Goal: Information Seeking & Learning: Learn about a topic

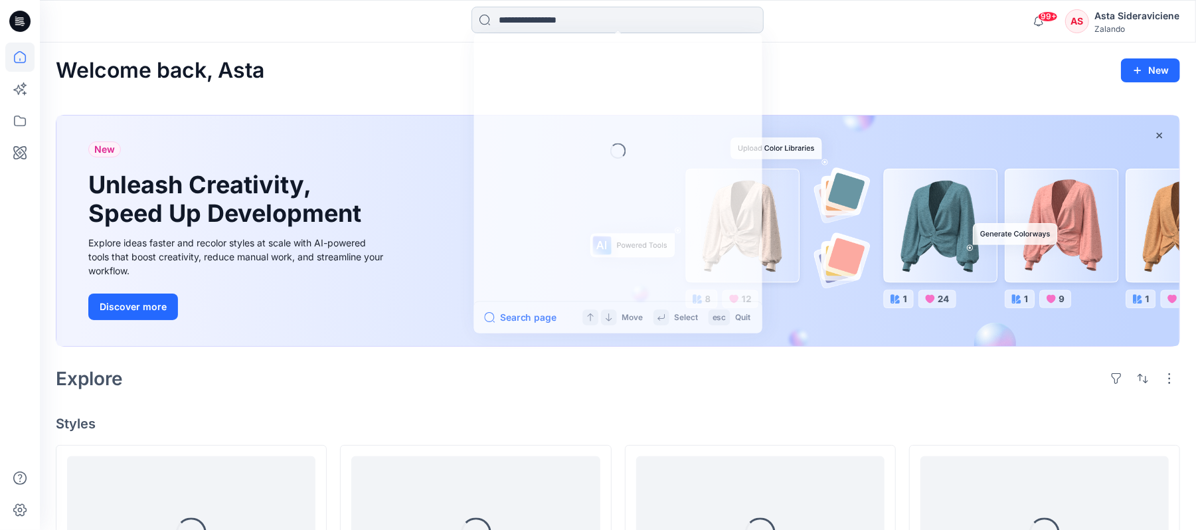
click at [561, 25] on input at bounding box center [618, 20] width 292 height 27
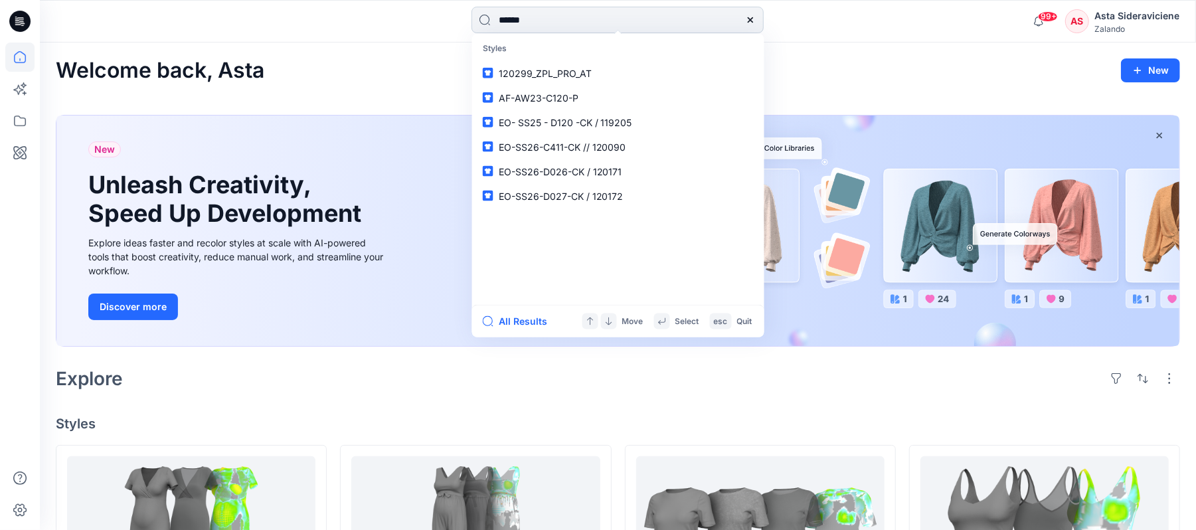
type input "******"
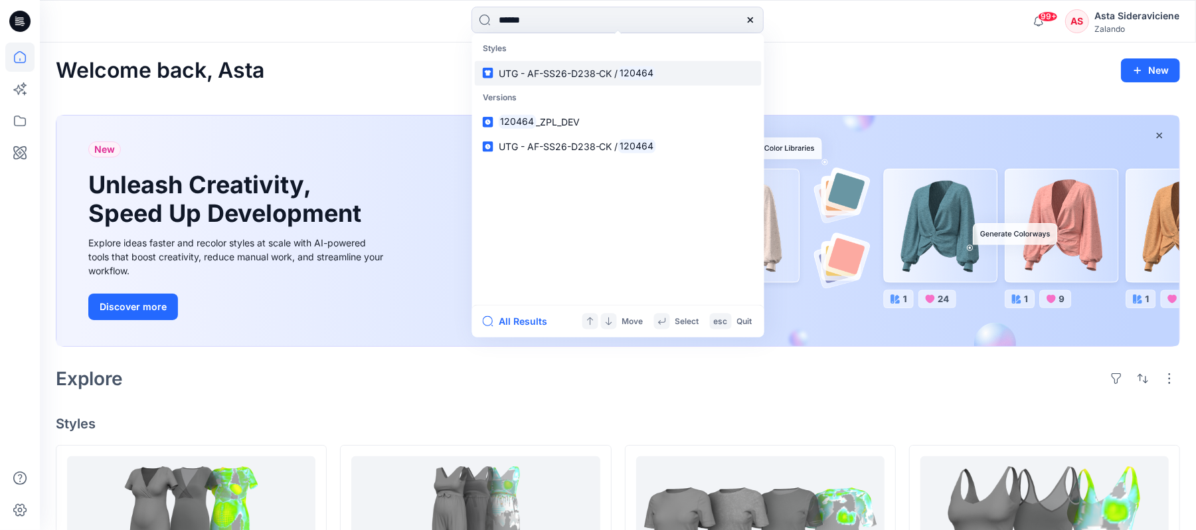
click at [514, 80] on link "UTG - AF-SS26-D238-CK / 120464" at bounding box center [618, 72] width 287 height 25
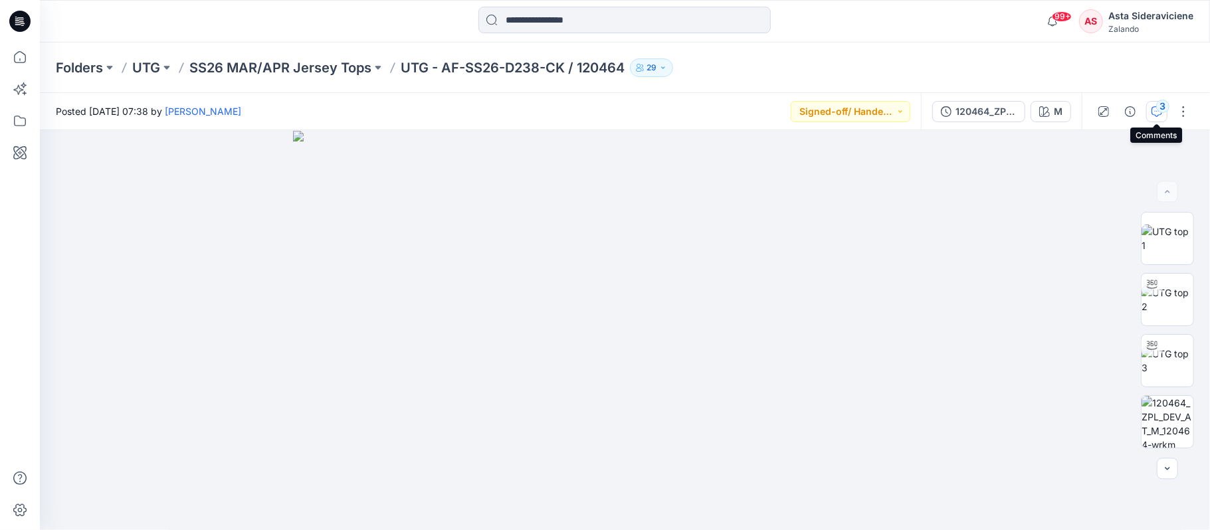
click at [1156, 105] on div "3" at bounding box center [1162, 106] width 13 height 13
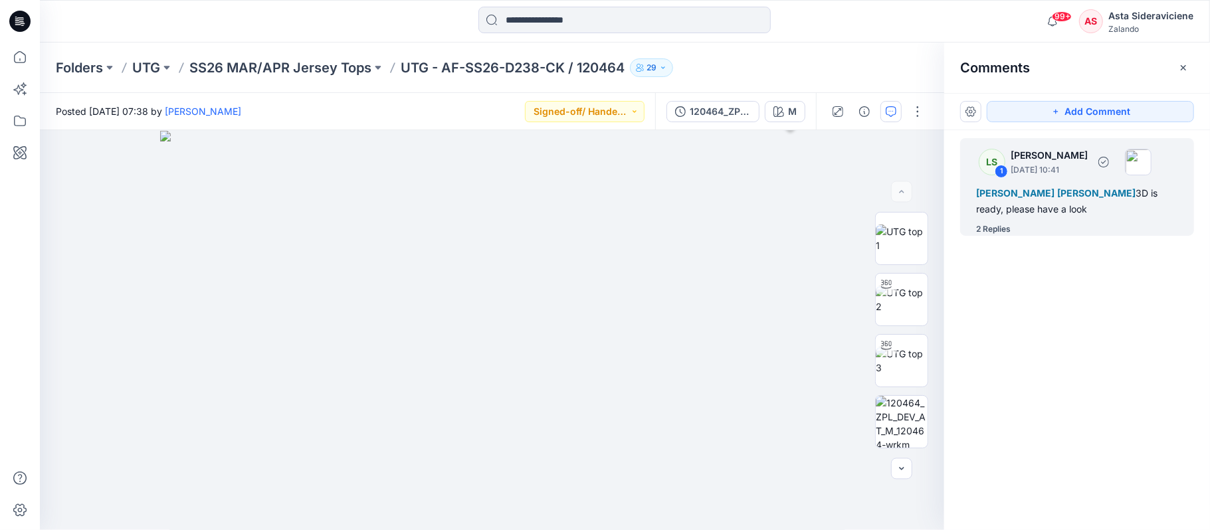
click at [999, 230] on div "2 Replies" at bounding box center [993, 229] width 35 height 13
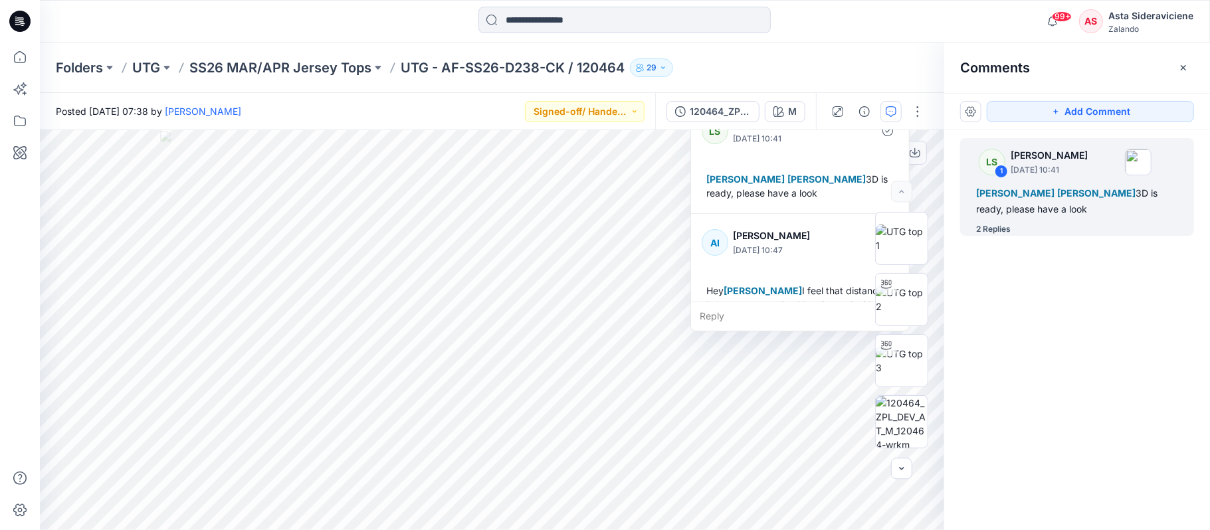
scroll to position [88, 0]
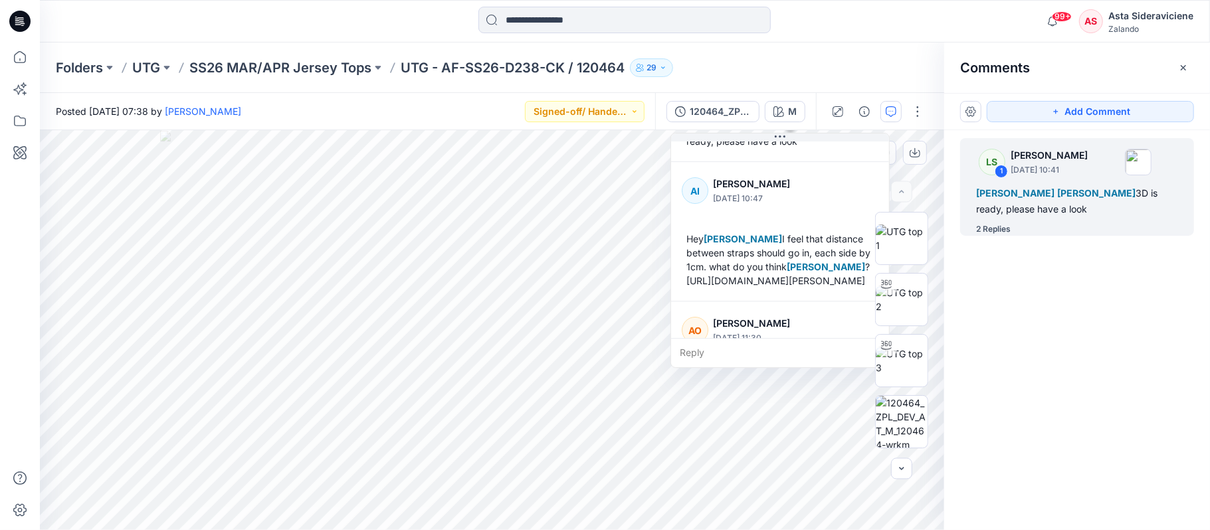
drag, startPoint x: 705, startPoint y: 242, endPoint x: 659, endPoint y: 210, distance: 56.4
click at [671, 210] on div "AI [PERSON_NAME] [DATE] 10:47 Hey [PERSON_NAME] I feel that distance between st…" at bounding box center [780, 231] width 218 height 139
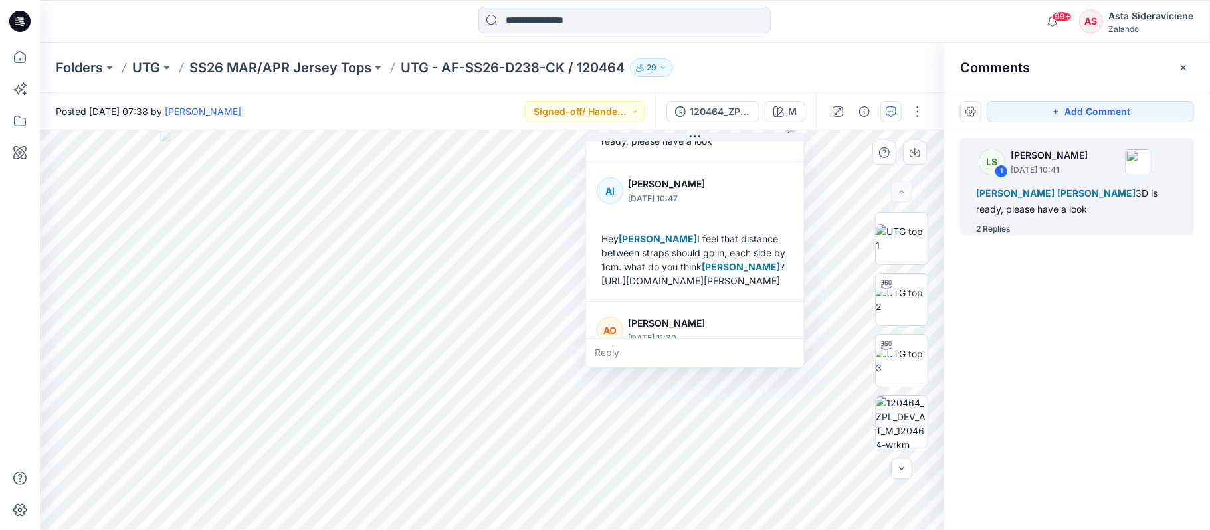
drag, startPoint x: 771, startPoint y: 296, endPoint x: 718, endPoint y: 278, distance: 56.3
click at [718, 279] on div "Hey [PERSON_NAME] I feel that distance between straps should go in, each side b…" at bounding box center [694, 259] width 197 height 66
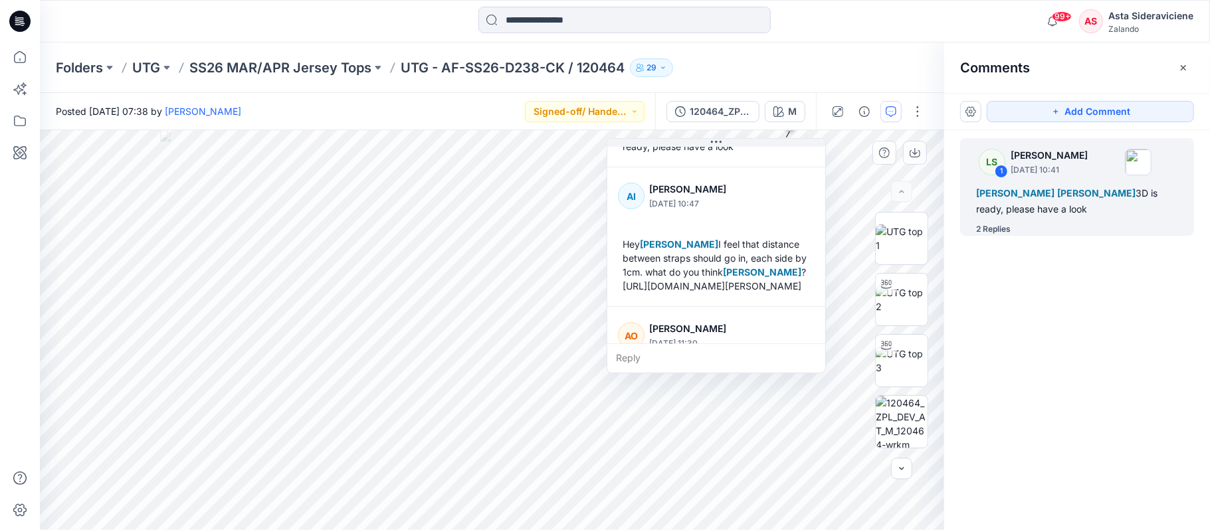
drag, startPoint x: 612, startPoint y: 278, endPoint x: 628, endPoint y: 282, distance: 16.0
click at [628, 282] on div "Hey [PERSON_NAME] I feel that distance between straps should go in, each side b…" at bounding box center [716, 265] width 197 height 66
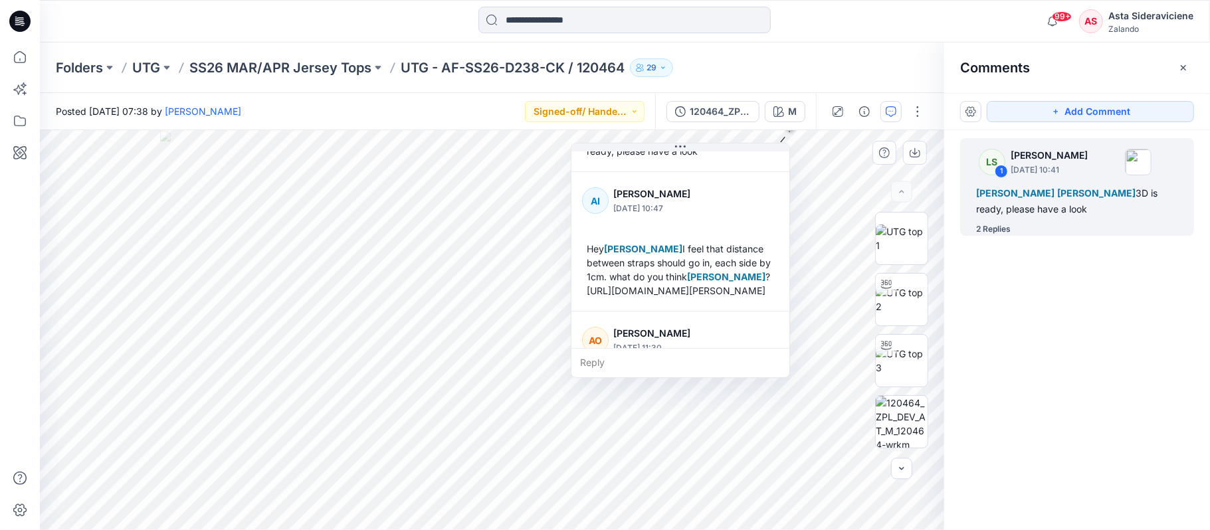
drag, startPoint x: 735, startPoint y: 298, endPoint x: 693, endPoint y: 298, distance: 41.2
click at [693, 298] on div "Hey [PERSON_NAME] I feel that distance between straps should go in, each side b…" at bounding box center [680, 269] width 197 height 66
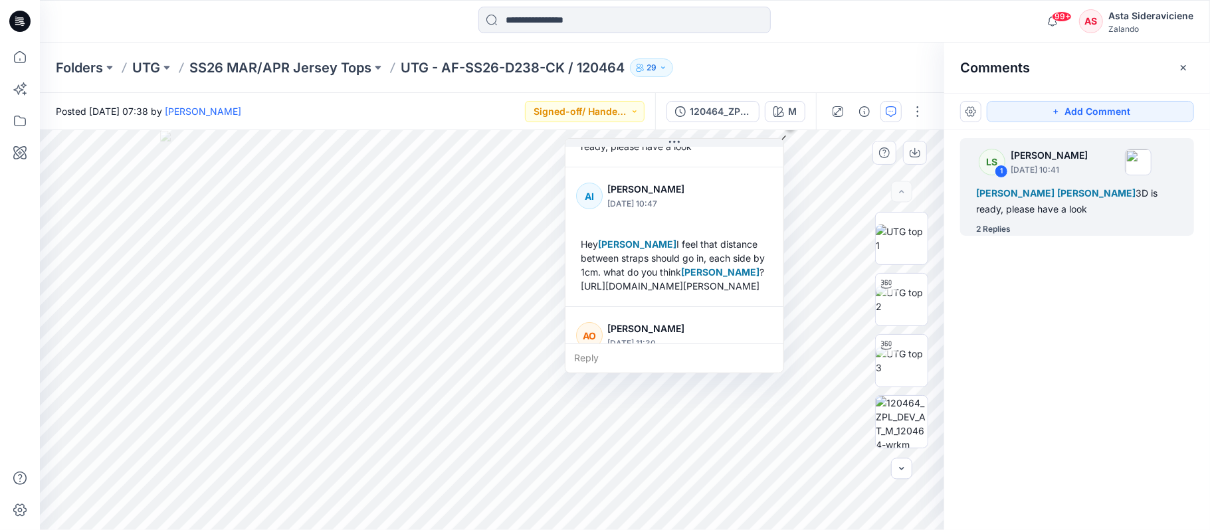
click at [602, 280] on div "Hey [PERSON_NAME] I feel that distance between straps should go in, each side b…" at bounding box center [674, 265] width 197 height 66
click at [588, 284] on div "Hey [PERSON_NAME] I feel that distance between straps should go in, each side b…" at bounding box center [674, 265] width 197 height 66
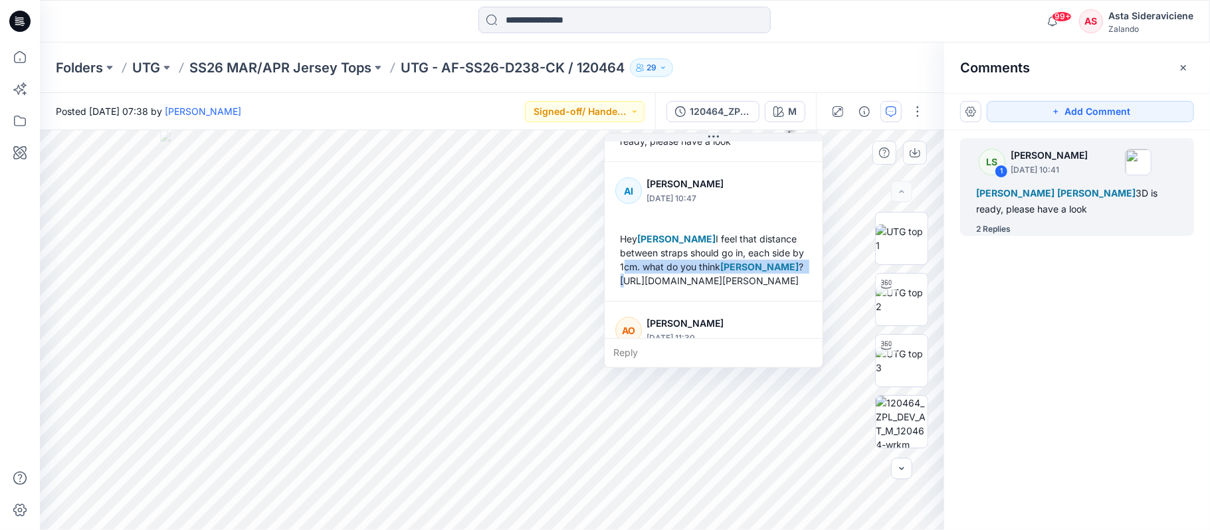
drag, startPoint x: 583, startPoint y: 287, endPoint x: 622, endPoint y: 268, distance: 43.4
click at [622, 268] on div "Hey [PERSON_NAME] I feel that distance between straps should go in, each side b…" at bounding box center [713, 259] width 197 height 66
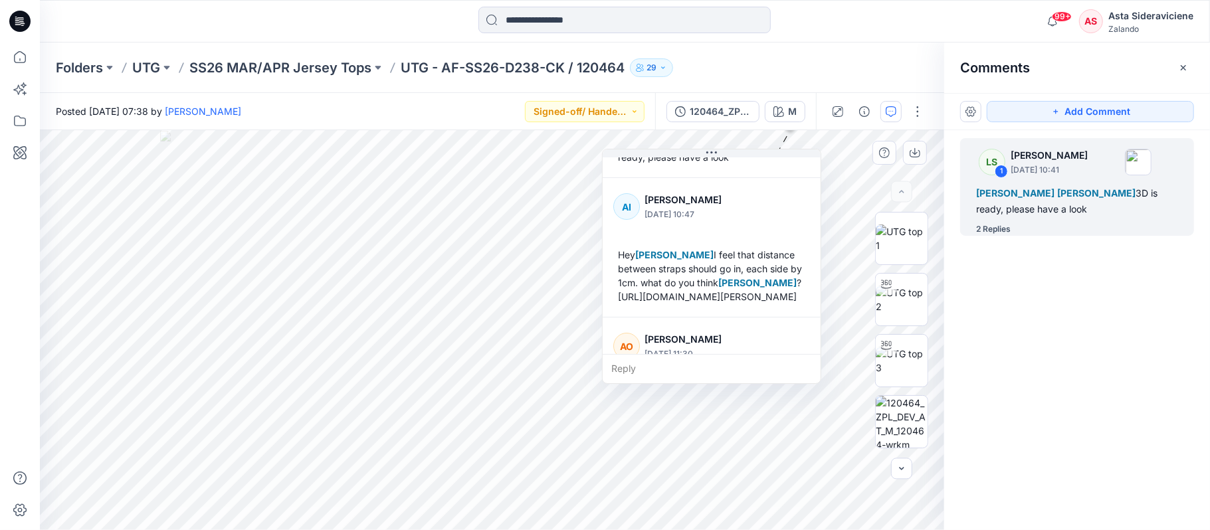
drag, startPoint x: 624, startPoint y: 266, endPoint x: 640, endPoint y: 296, distance: 33.9
click at [623, 279] on div "Hey [PERSON_NAME] I feel that distance between straps should go in, each side b…" at bounding box center [711, 275] width 197 height 66
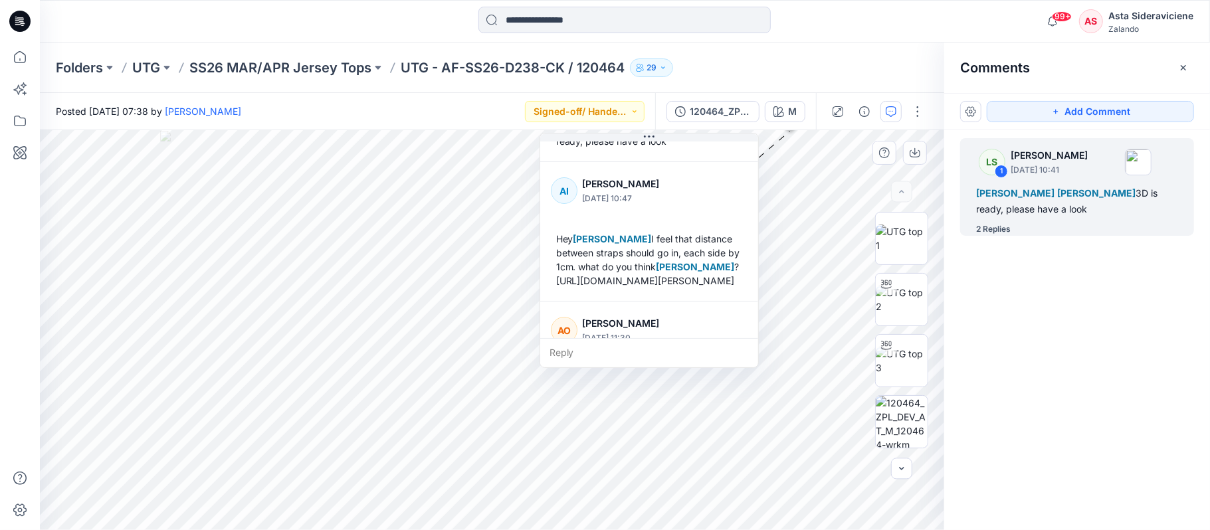
drag, startPoint x: 731, startPoint y: 312, endPoint x: 668, endPoint y: 272, distance: 74.6
click at [668, 272] on div "Hey [PERSON_NAME] I feel that distance between straps should go in, each side b…" at bounding box center [649, 259] width 197 height 66
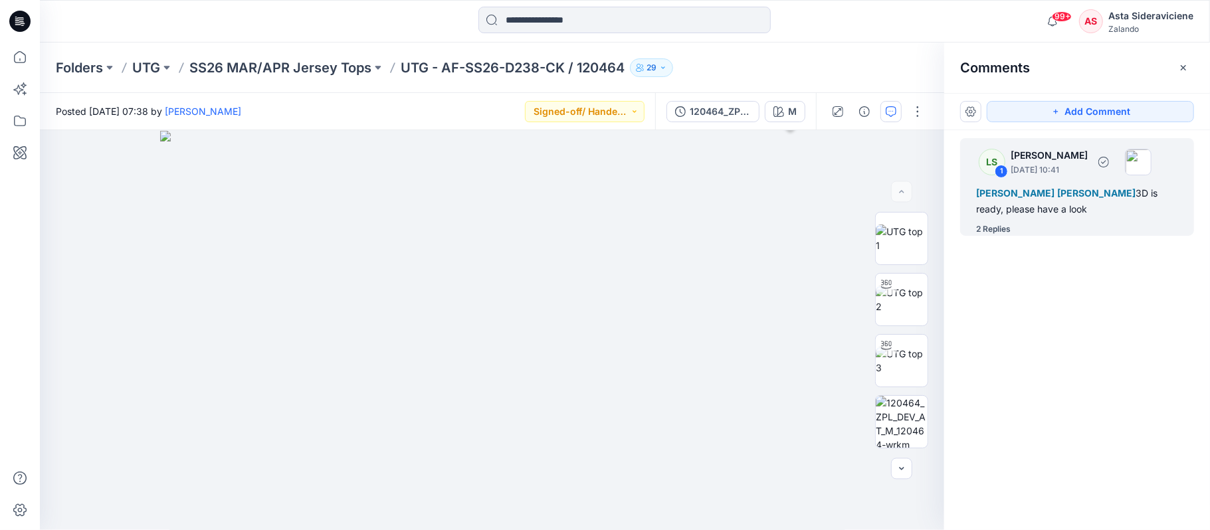
click at [974, 230] on div "LS 1 [PERSON_NAME] [DATE] 10:41 Alexandre [PERSON_NAME] [PERSON_NAME] [PERSON_N…" at bounding box center [1077, 187] width 234 height 98
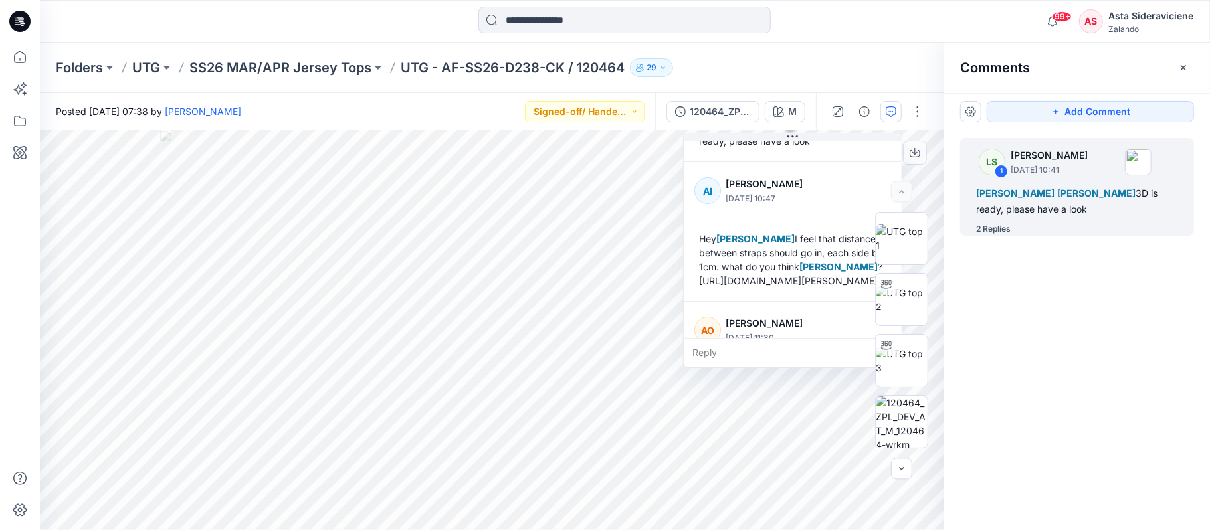
drag, startPoint x: 739, startPoint y: 242, endPoint x: 731, endPoint y: 246, distance: 8.0
click at [731, 246] on div "Hey [PERSON_NAME] I feel that distance between straps should go in, each side b…" at bounding box center [792, 259] width 197 height 66
drag, startPoint x: 704, startPoint y: 280, endPoint x: 713, endPoint y: 280, distance: 9.3
click at [713, 280] on div "Hey [PERSON_NAME] I feel that distance between straps should go in, each side b…" at bounding box center [801, 259] width 197 height 66
drag, startPoint x: 705, startPoint y: 274, endPoint x: 666, endPoint y: 260, distance: 42.2
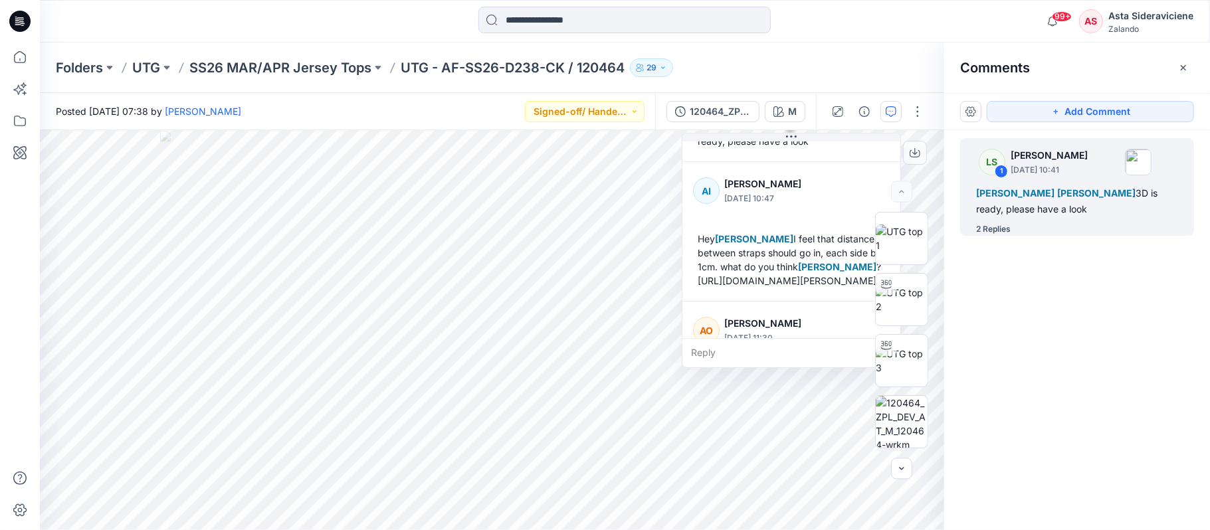
click at [693, 260] on div "Hey [PERSON_NAME] I feel that distance between straps should go in, each side b…" at bounding box center [791, 259] width 197 height 66
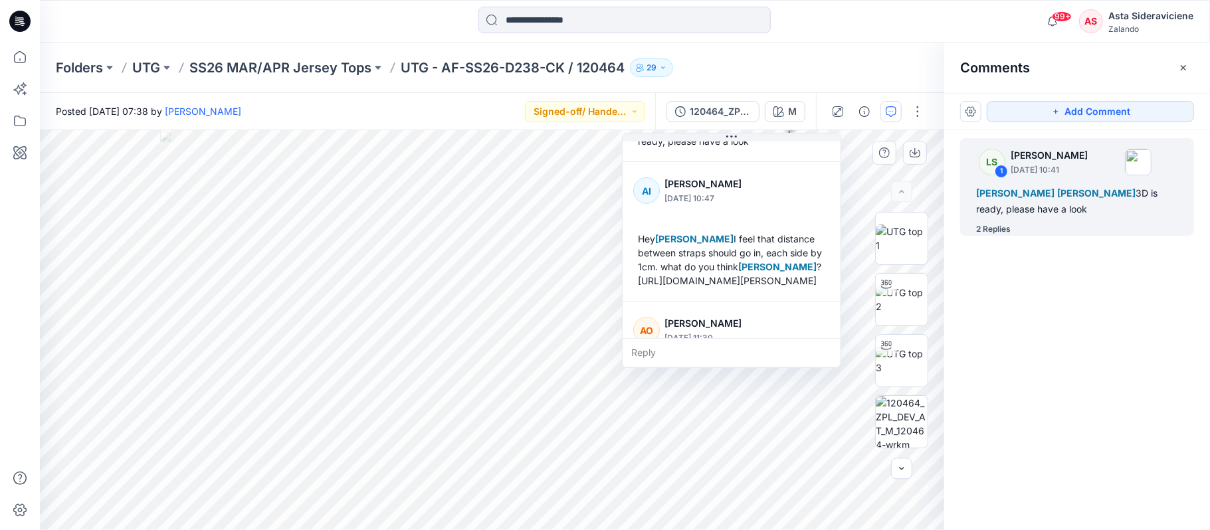
drag, startPoint x: 790, startPoint y: 298, endPoint x: 763, endPoint y: 290, distance: 29.2
click at [763, 292] on div "Hey [PERSON_NAME] I feel that distance between straps should go in, each side b…" at bounding box center [731, 259] width 197 height 66
click at [640, 278] on div "Hey [PERSON_NAME] I feel that distance between straps should go in, each side b…" at bounding box center [730, 262] width 197 height 66
click at [644, 266] on div "Hey [PERSON_NAME] I feel that distance between straps should go in, each side b…" at bounding box center [730, 261] width 197 height 66
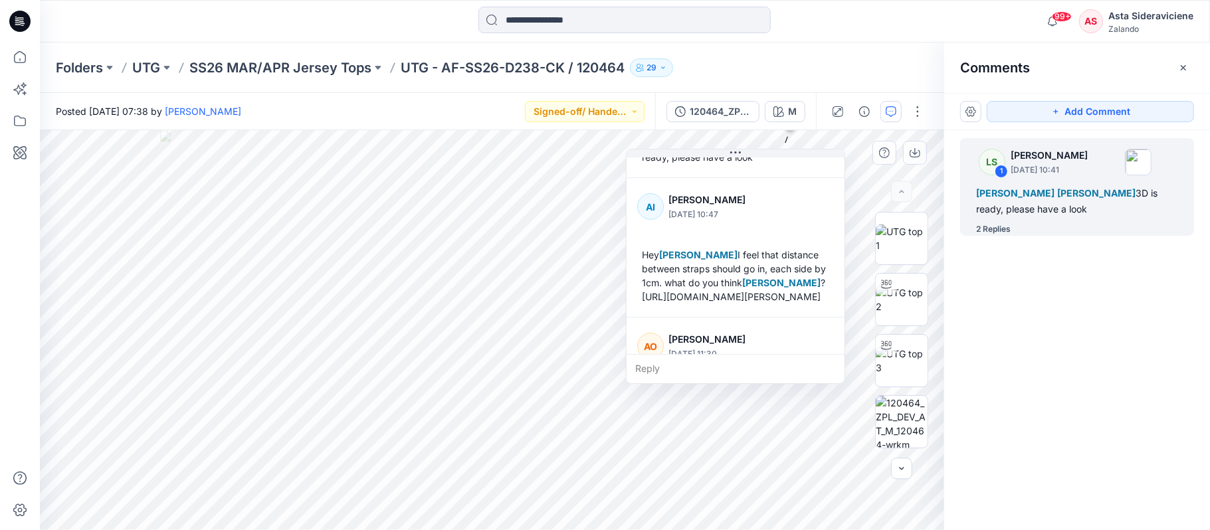
drag, startPoint x: 644, startPoint y: 266, endPoint x: 652, endPoint y: 262, distance: 8.9
click at [652, 262] on div "Hey [PERSON_NAME] I feel that distance between straps should go in, each side b…" at bounding box center [735, 275] width 197 height 66
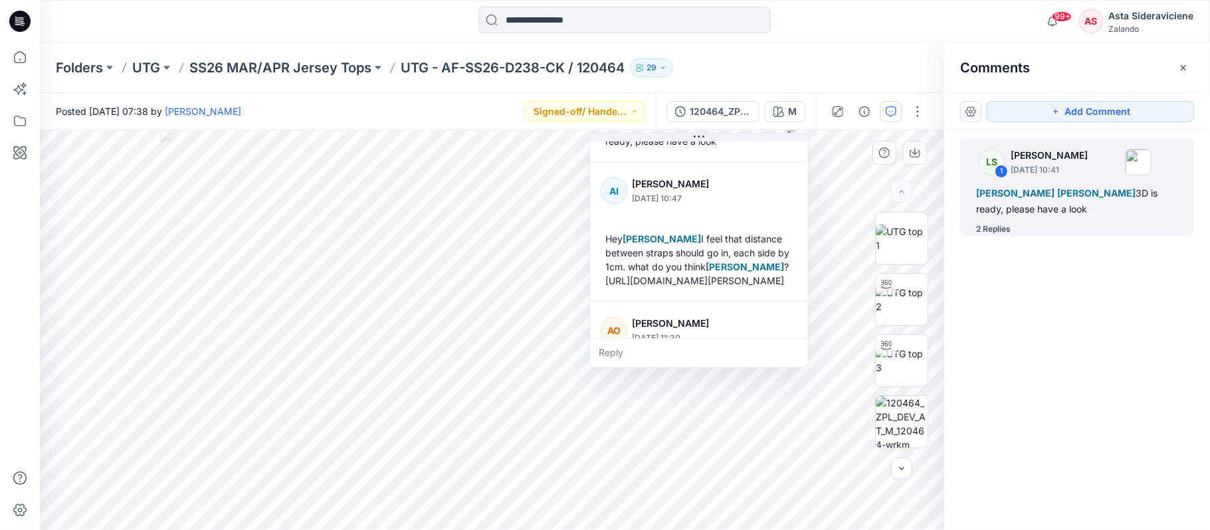
drag, startPoint x: 758, startPoint y: 296, endPoint x: 719, endPoint y: 266, distance: 49.3
click at [719, 266] on div "Hey [PERSON_NAME] I feel that distance between straps should go in, each side b…" at bounding box center [698, 259] width 197 height 66
copy div "[PERSON_NAME] ? [URL][DOMAIN_NAME][PERSON_NAME]"
click at [901, 306] on img at bounding box center [901, 300] width 52 height 28
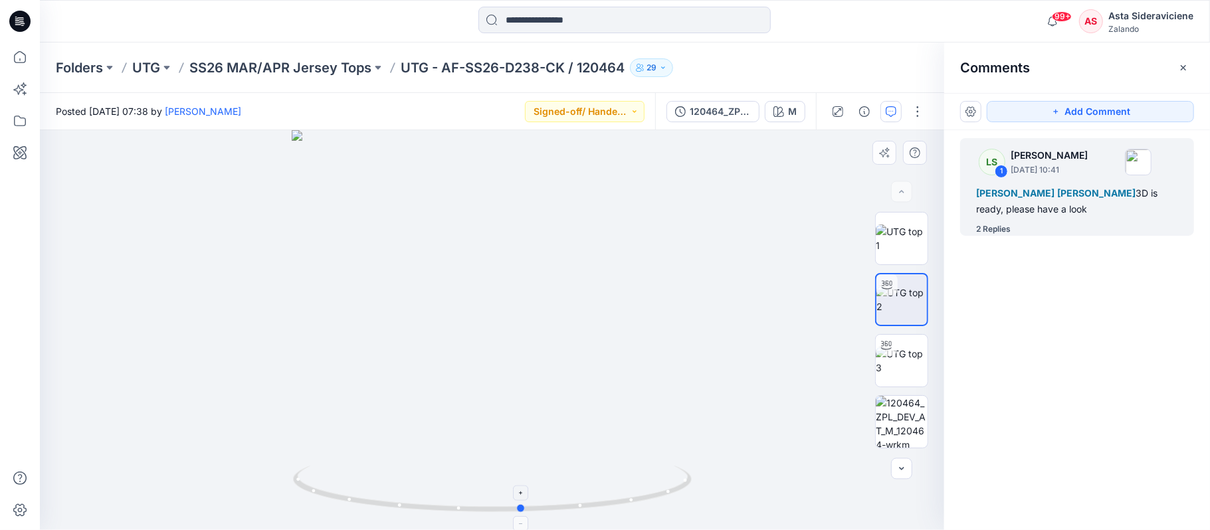
drag, startPoint x: 484, startPoint y: 516, endPoint x: 550, endPoint y: 468, distance: 82.2
click at [515, 486] on div at bounding box center [492, 330] width 904 height 400
drag, startPoint x: 484, startPoint y: 513, endPoint x: 397, endPoint y: 484, distance: 91.8
click at [397, 484] on icon at bounding box center [494, 491] width 402 height 50
click at [984, 229] on div "2 Replies" at bounding box center [993, 229] width 35 height 13
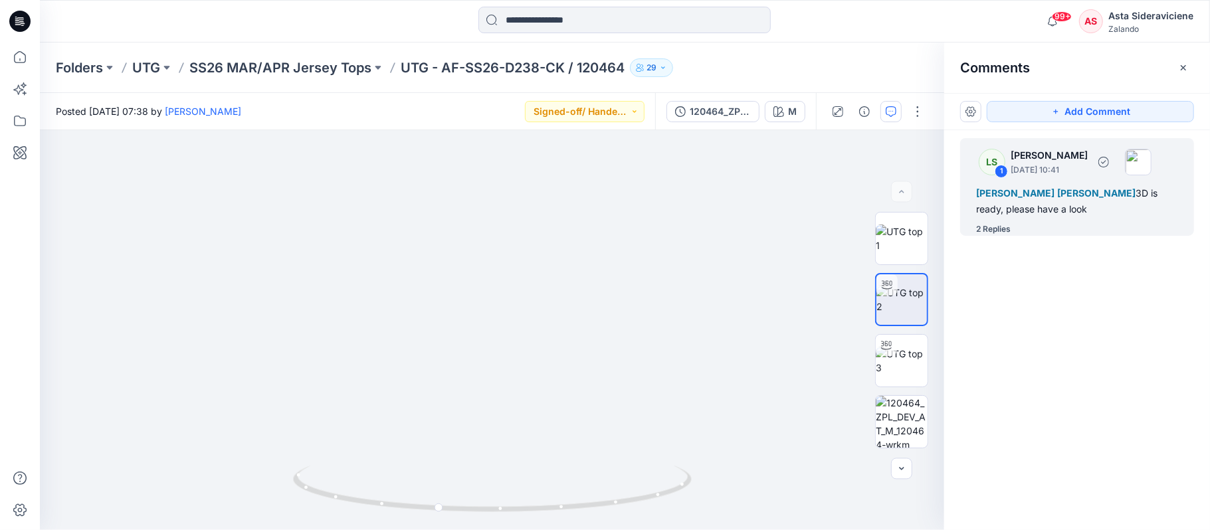
click at [994, 226] on div "2 Replies" at bounding box center [993, 229] width 35 height 13
click at [1000, 231] on div "2 Replies" at bounding box center [993, 229] width 35 height 13
drag, startPoint x: 991, startPoint y: 225, endPoint x: 1000, endPoint y: 221, distance: 9.3
click at [990, 225] on div "2 Replies" at bounding box center [993, 229] width 35 height 13
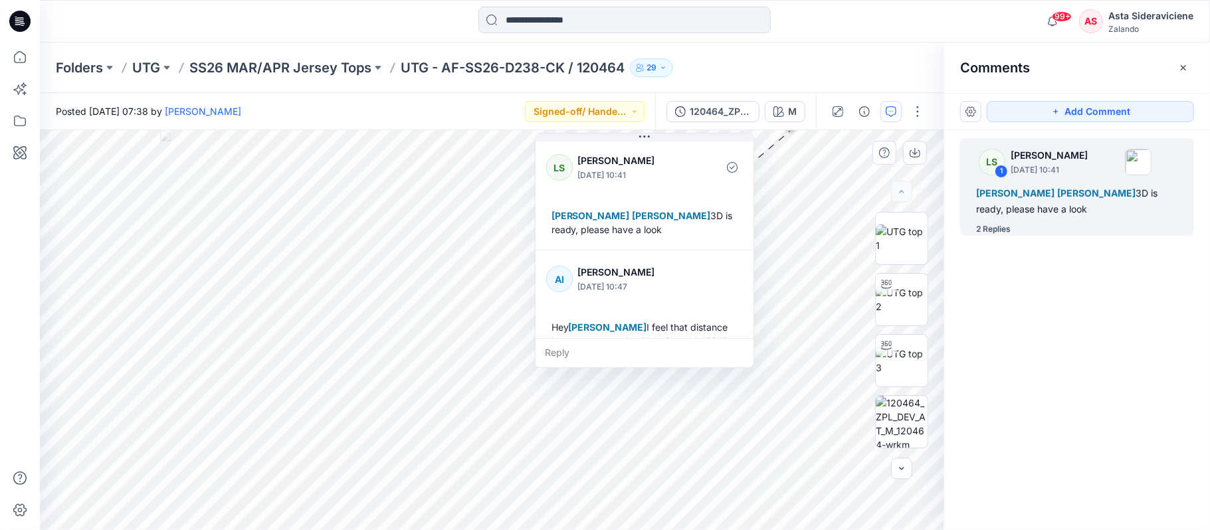
drag, startPoint x: 809, startPoint y: 237, endPoint x: 575, endPoint y: 229, distance: 234.6
click at [632, 221] on span "[PERSON_NAME]" at bounding box center [671, 215] width 78 height 11
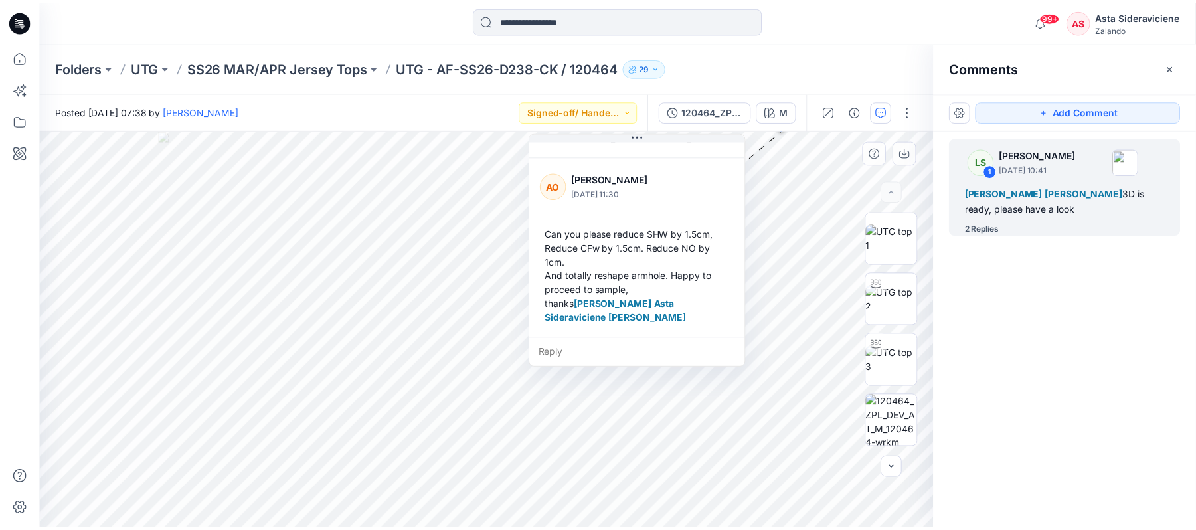
scroll to position [247, 0]
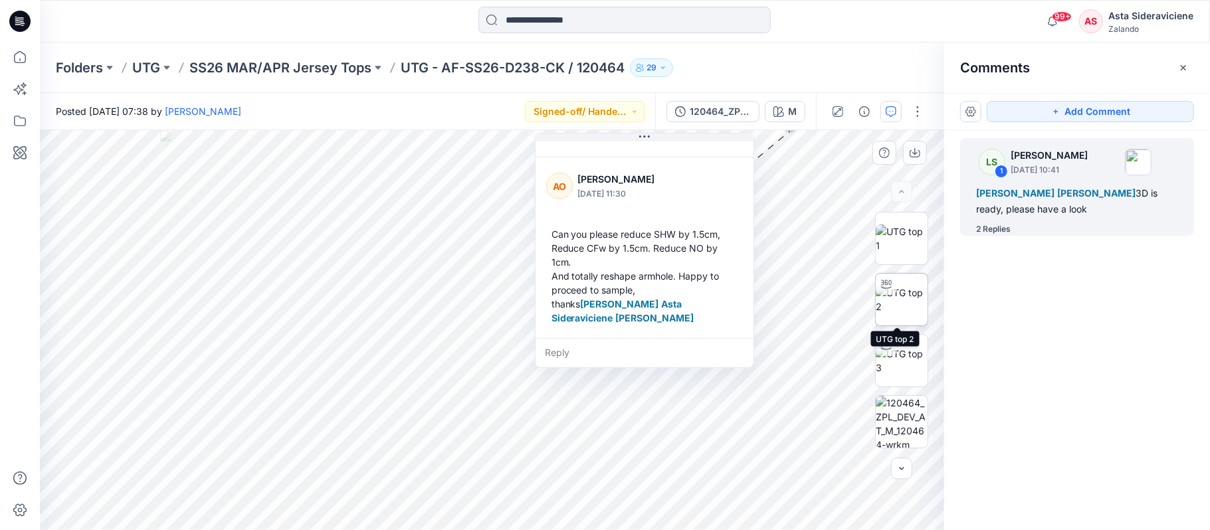
click at [896, 310] on img at bounding box center [901, 300] width 52 height 28
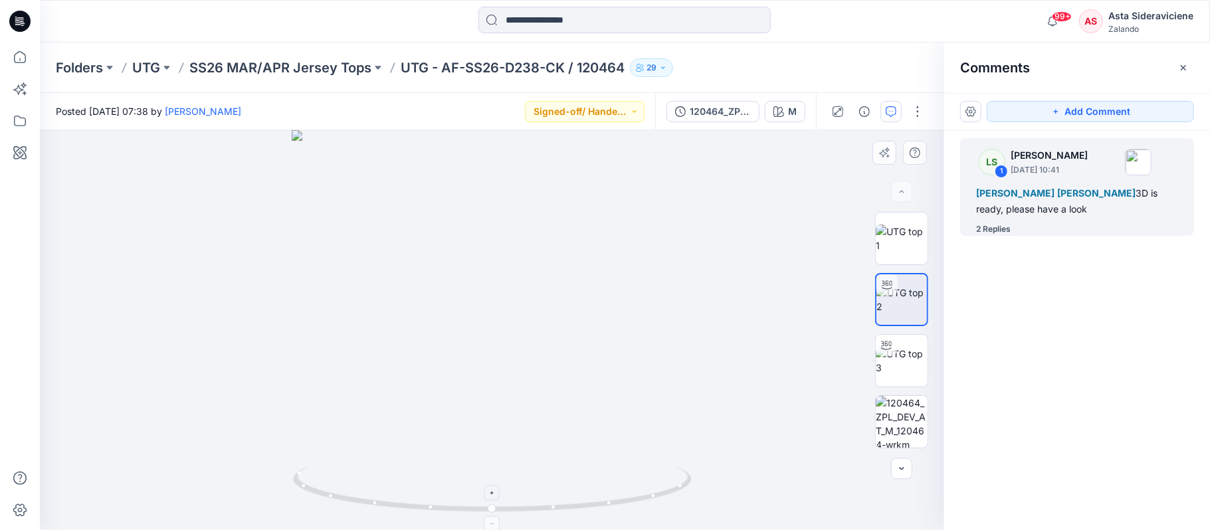
drag, startPoint x: 515, startPoint y: 486, endPoint x: 509, endPoint y: 501, distance: 16.1
click at [510, 500] on icon at bounding box center [494, 491] width 402 height 50
drag, startPoint x: 509, startPoint y: 501, endPoint x: 497, endPoint y: 490, distance: 16.4
click at [497, 492] on icon at bounding box center [494, 491] width 402 height 50
drag, startPoint x: 479, startPoint y: 511, endPoint x: 424, endPoint y: 485, distance: 61.2
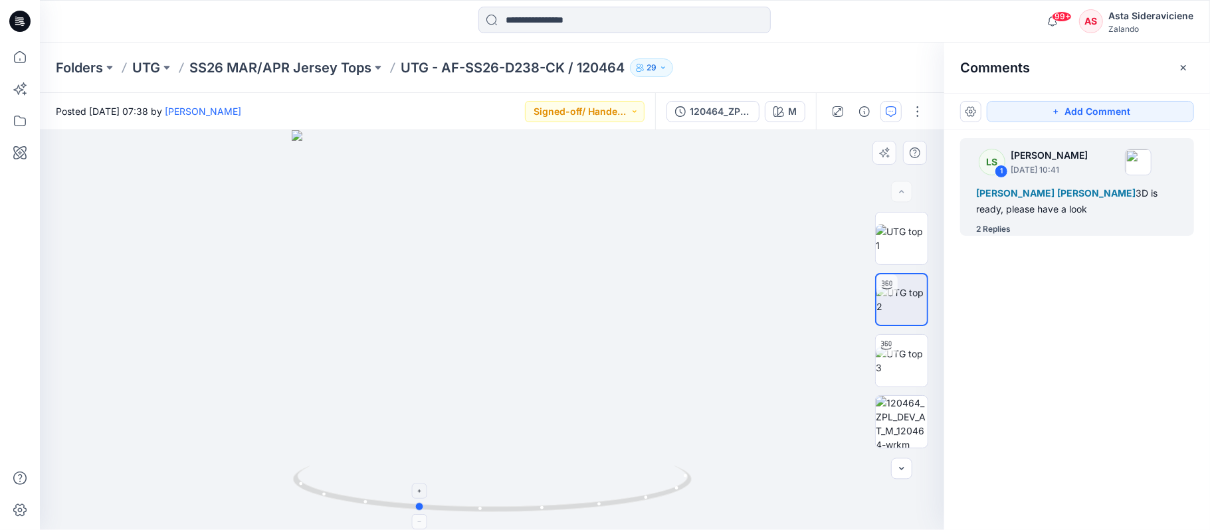
click at [424, 485] on icon at bounding box center [494, 491] width 402 height 50
drag, startPoint x: 441, startPoint y: 514, endPoint x: 466, endPoint y: 518, distance: 24.9
click at [466, 518] on div at bounding box center [492, 330] width 904 height 400
click at [14, 54] on icon at bounding box center [19, 57] width 29 height 29
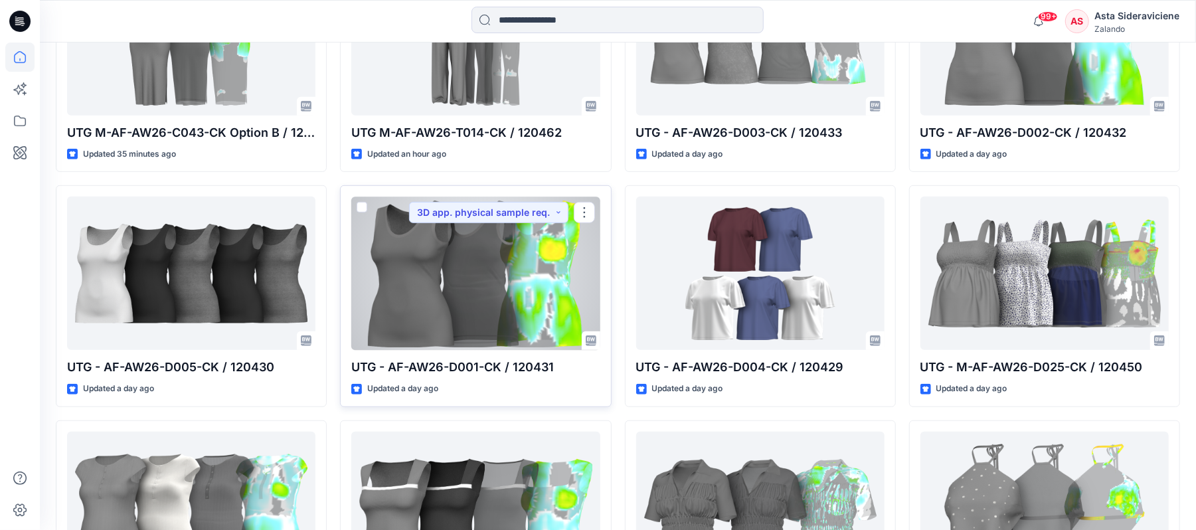
scroll to position [139, 0]
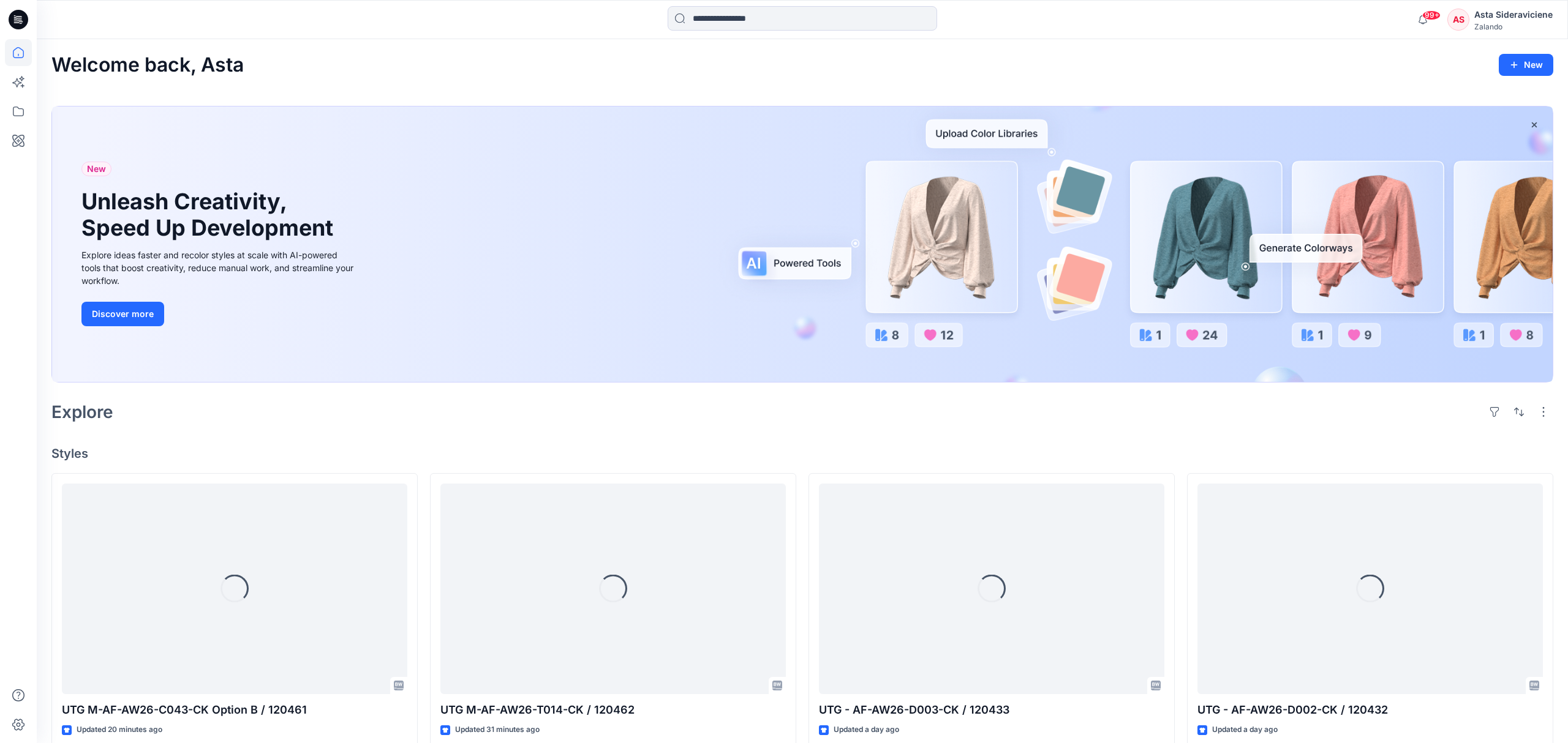
drag, startPoint x: 0, startPoint y: 0, endPoint x: 731, endPoint y: 3, distance: 731.0
click at [742, 18] on input at bounding box center [802, 18] width 269 height 25
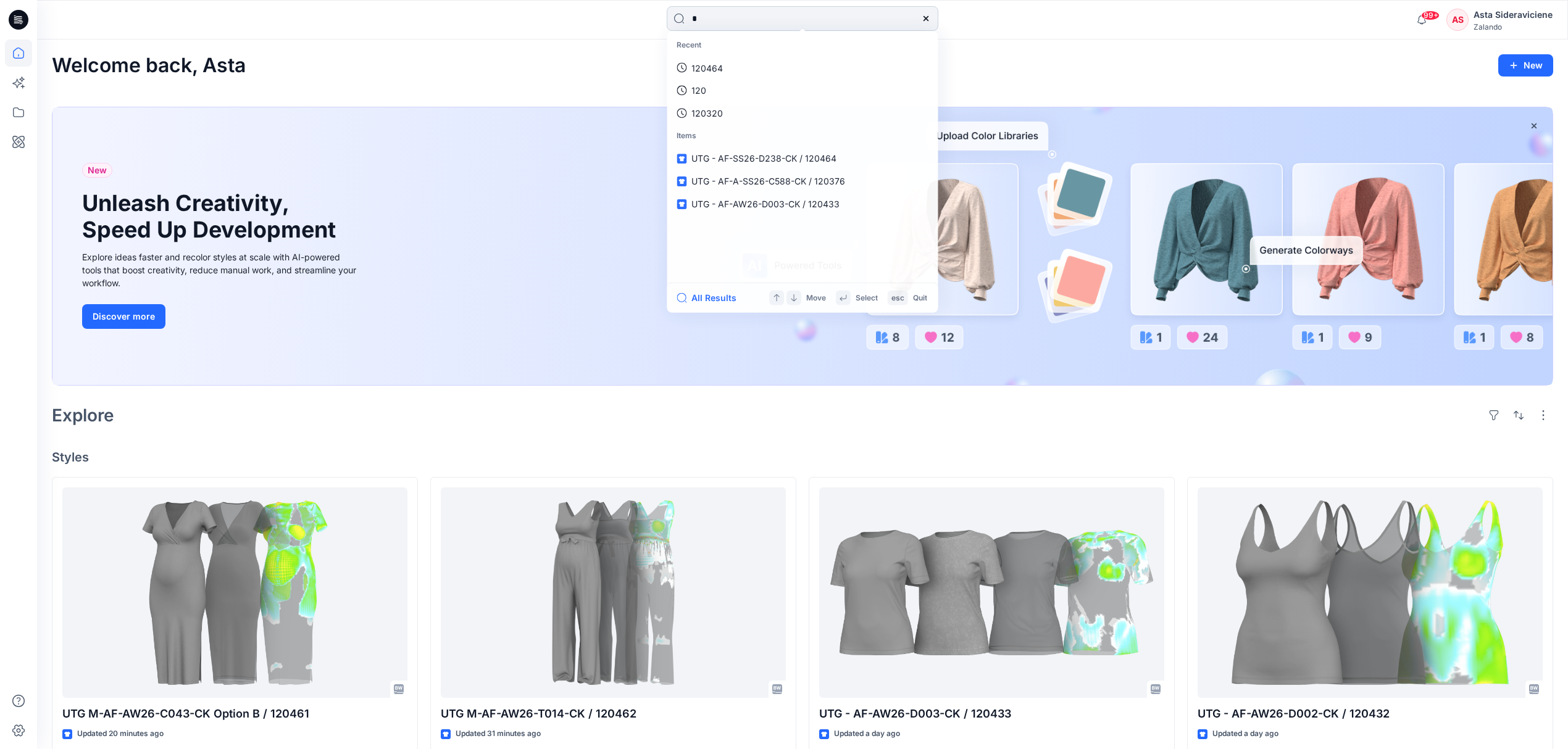
click at [770, 20] on input "*" at bounding box center [802, 19] width 271 height 25
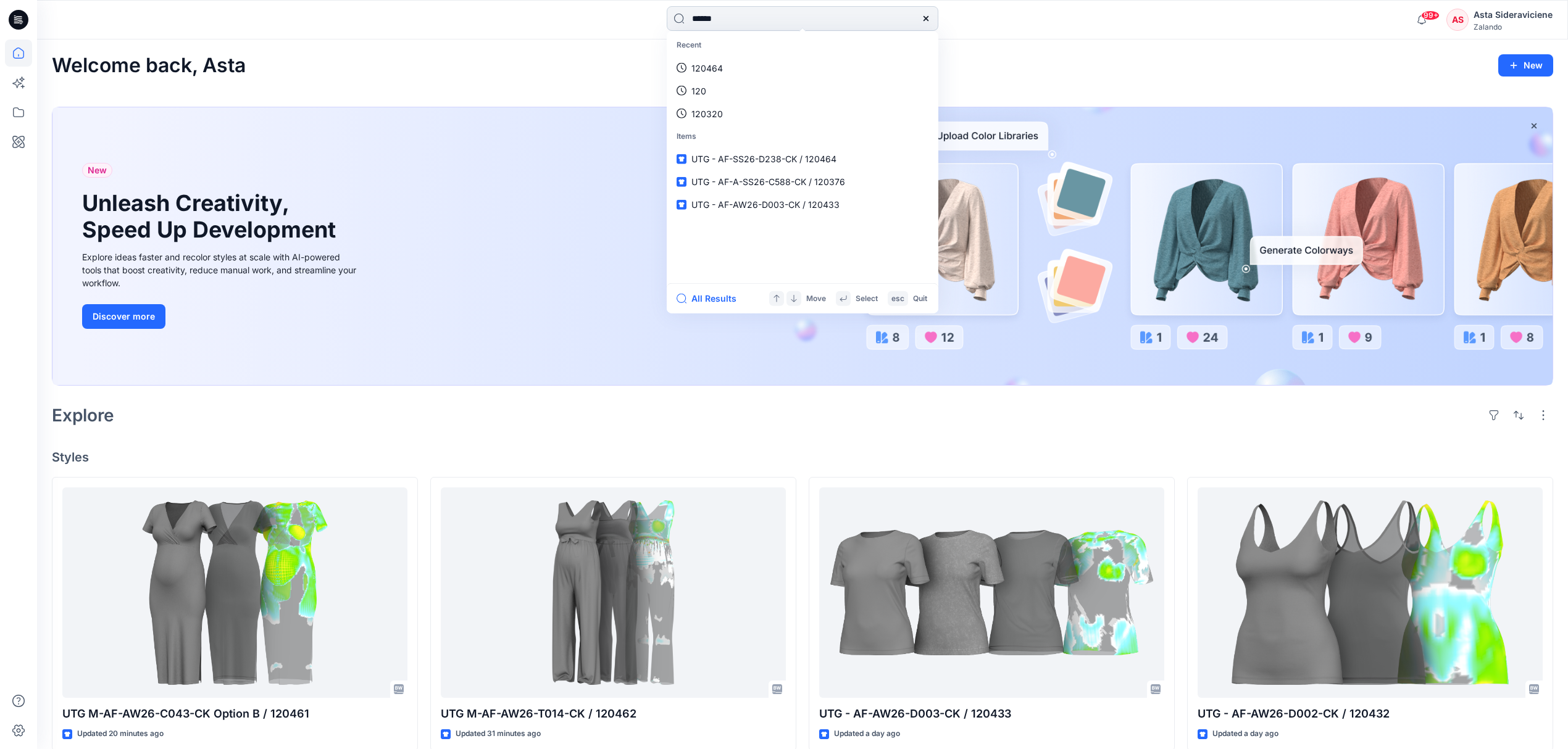
type input "******"
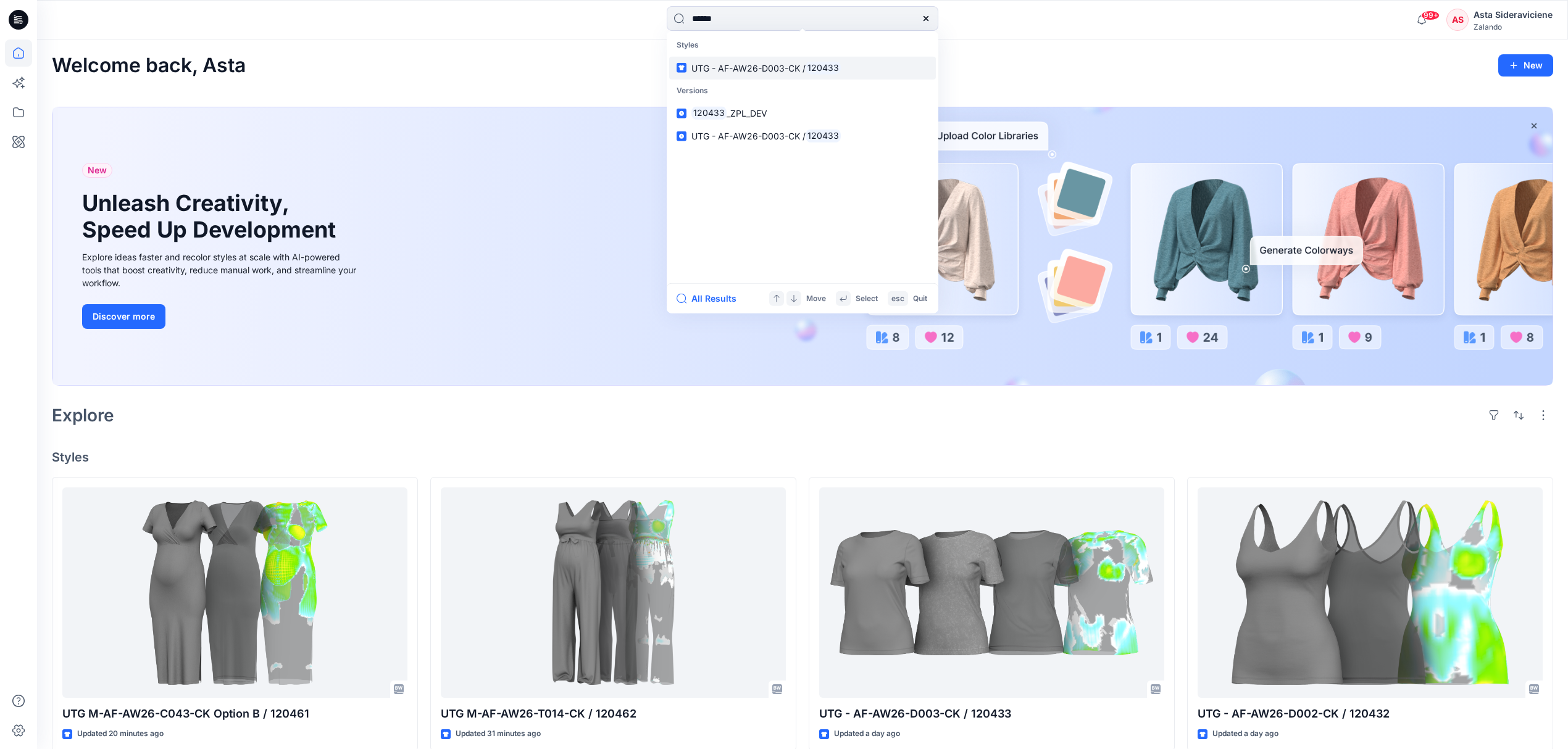
click at [773, 72] on span "UTG - AF-AW26-D003-CK /" at bounding box center [748, 67] width 114 height 10
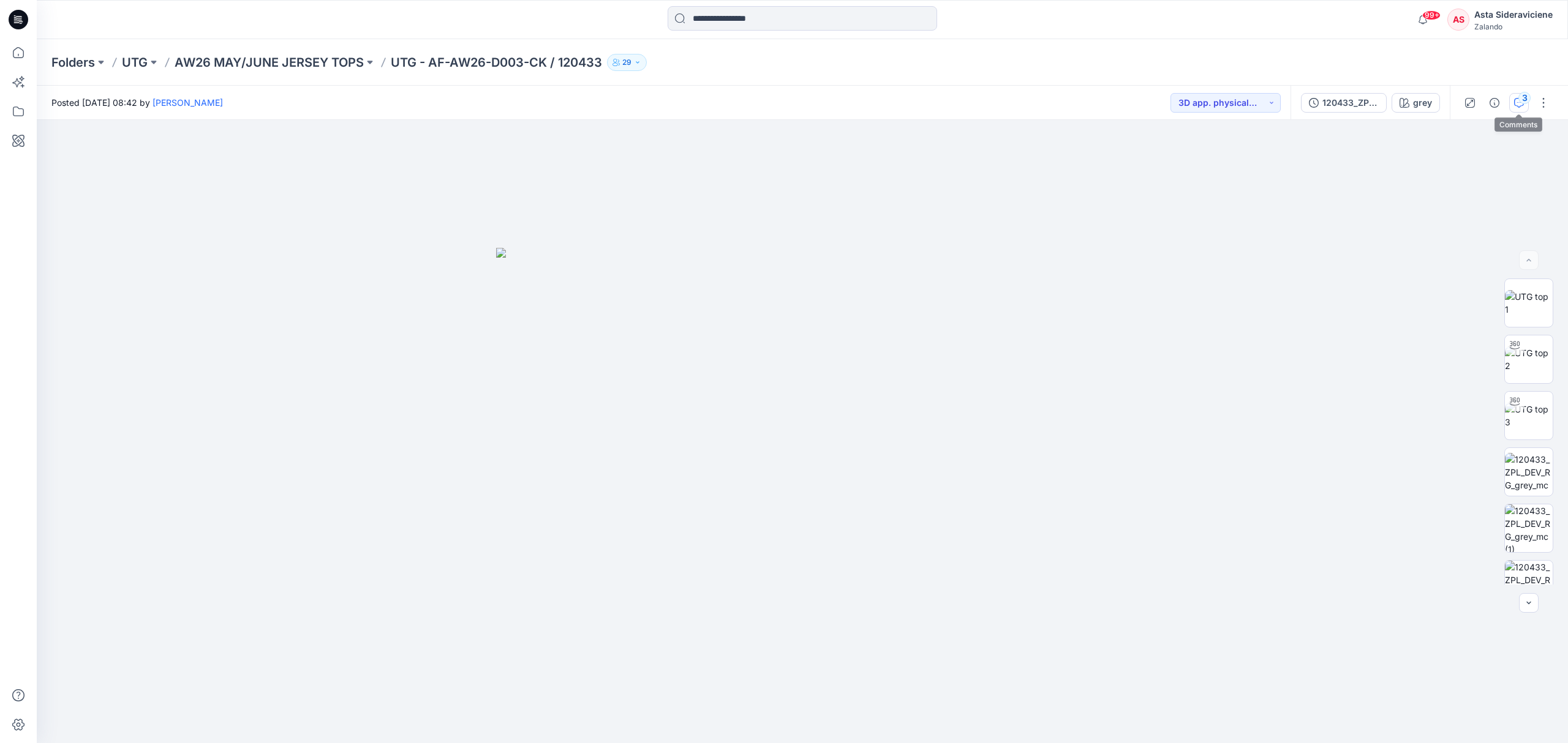
click at [1522, 98] on div "3" at bounding box center [1525, 98] width 12 height 12
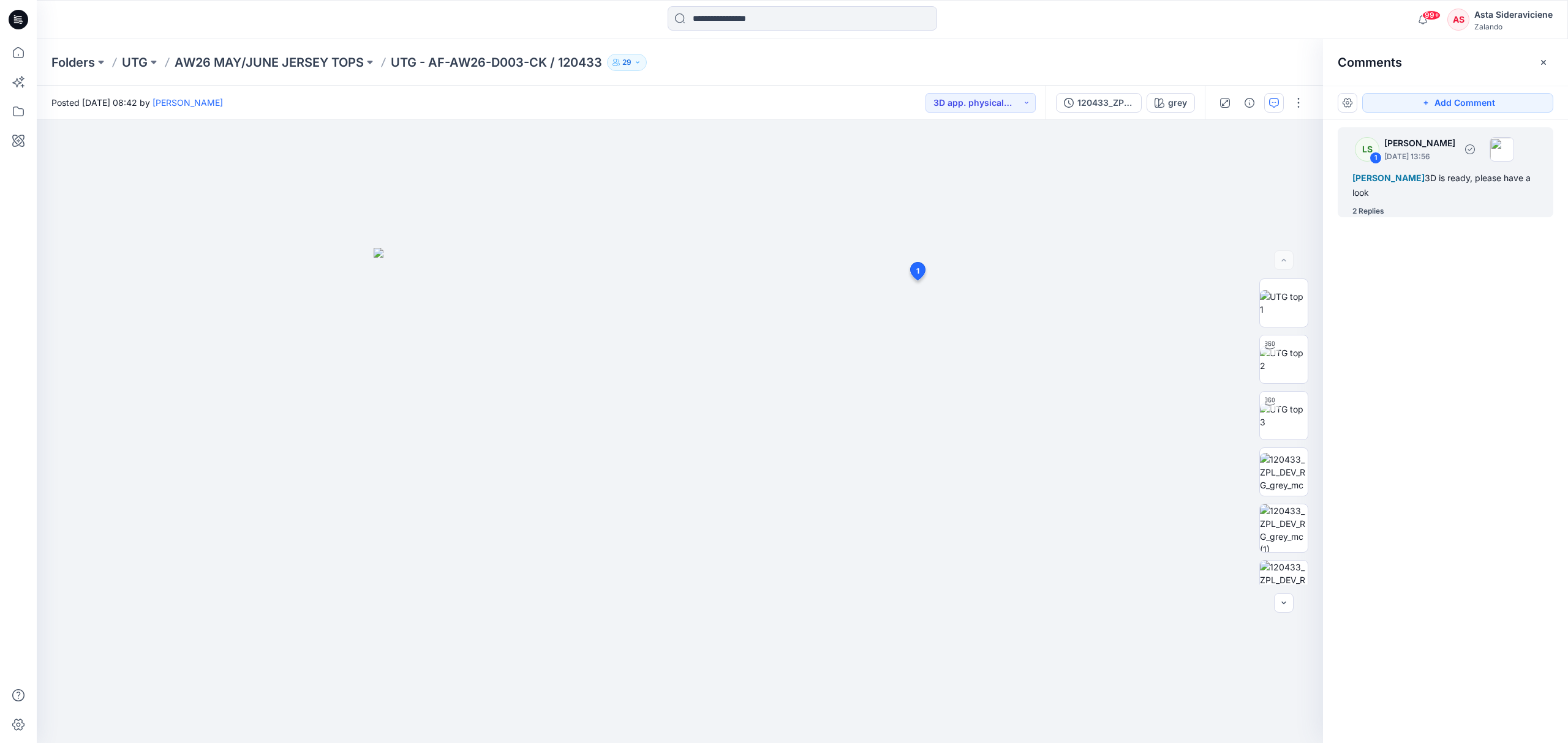
click at [1369, 210] on div "2 Replies" at bounding box center [1369, 211] width 32 height 12
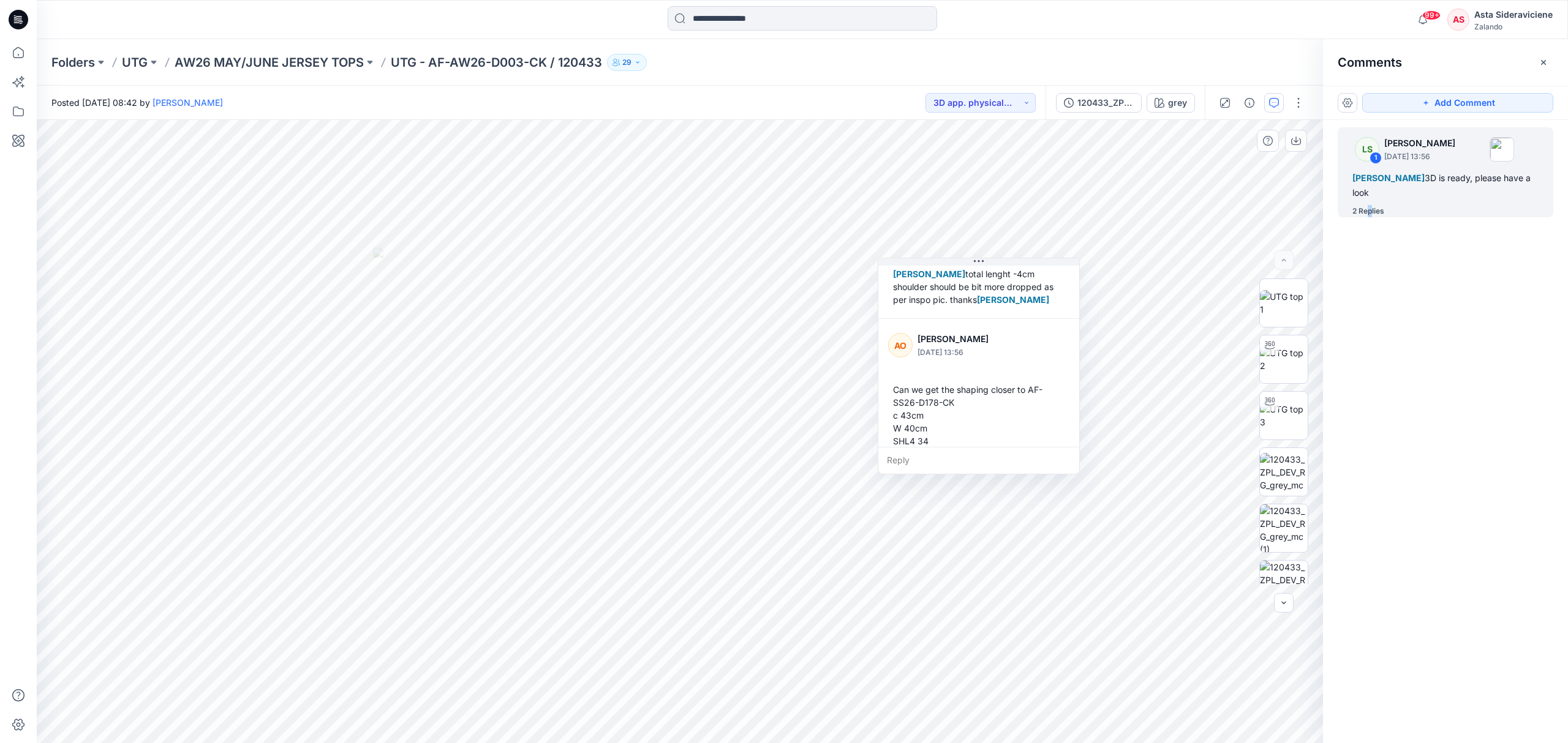
scroll to position [245, 0]
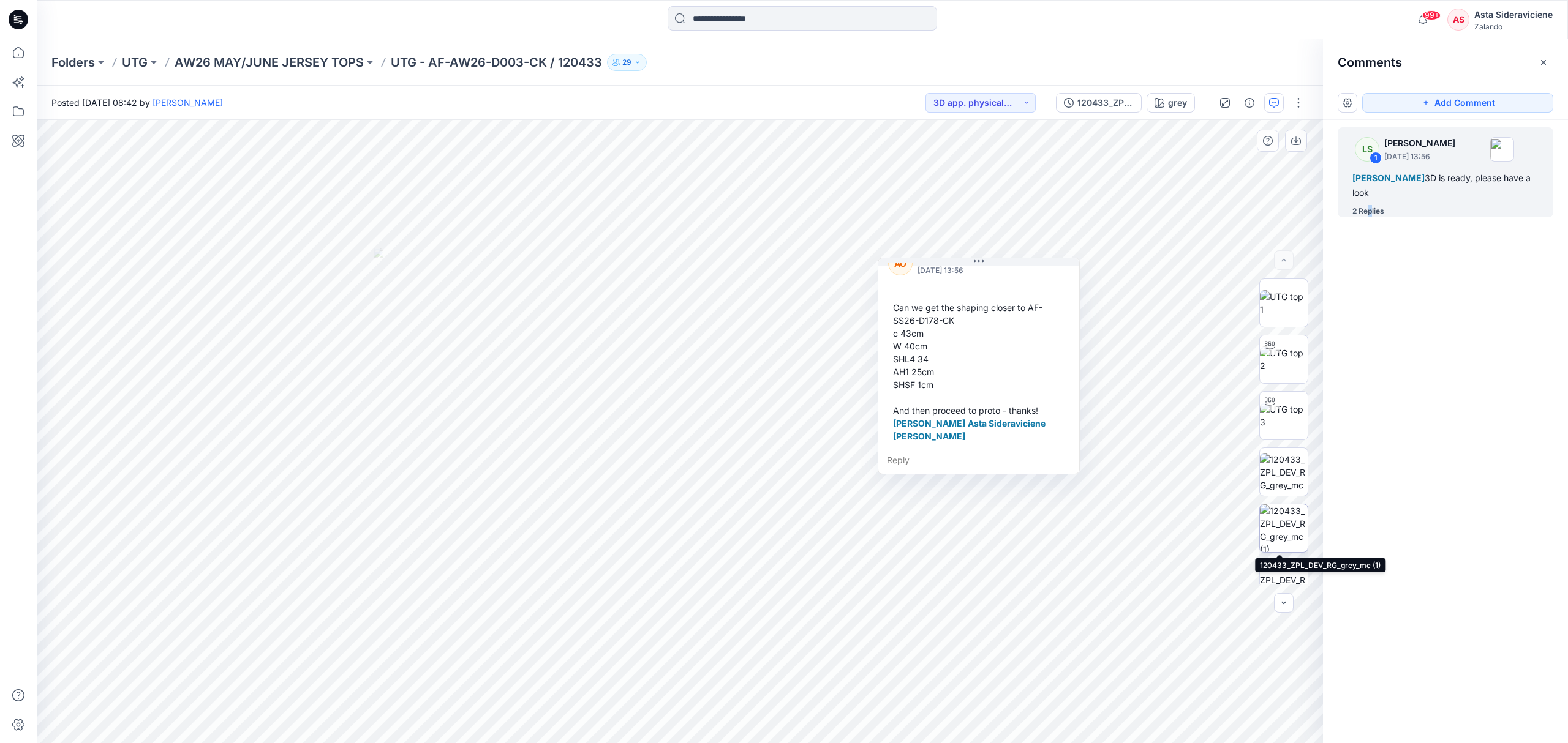
click at [1270, 512] on img at bounding box center [1284, 528] width 48 height 48
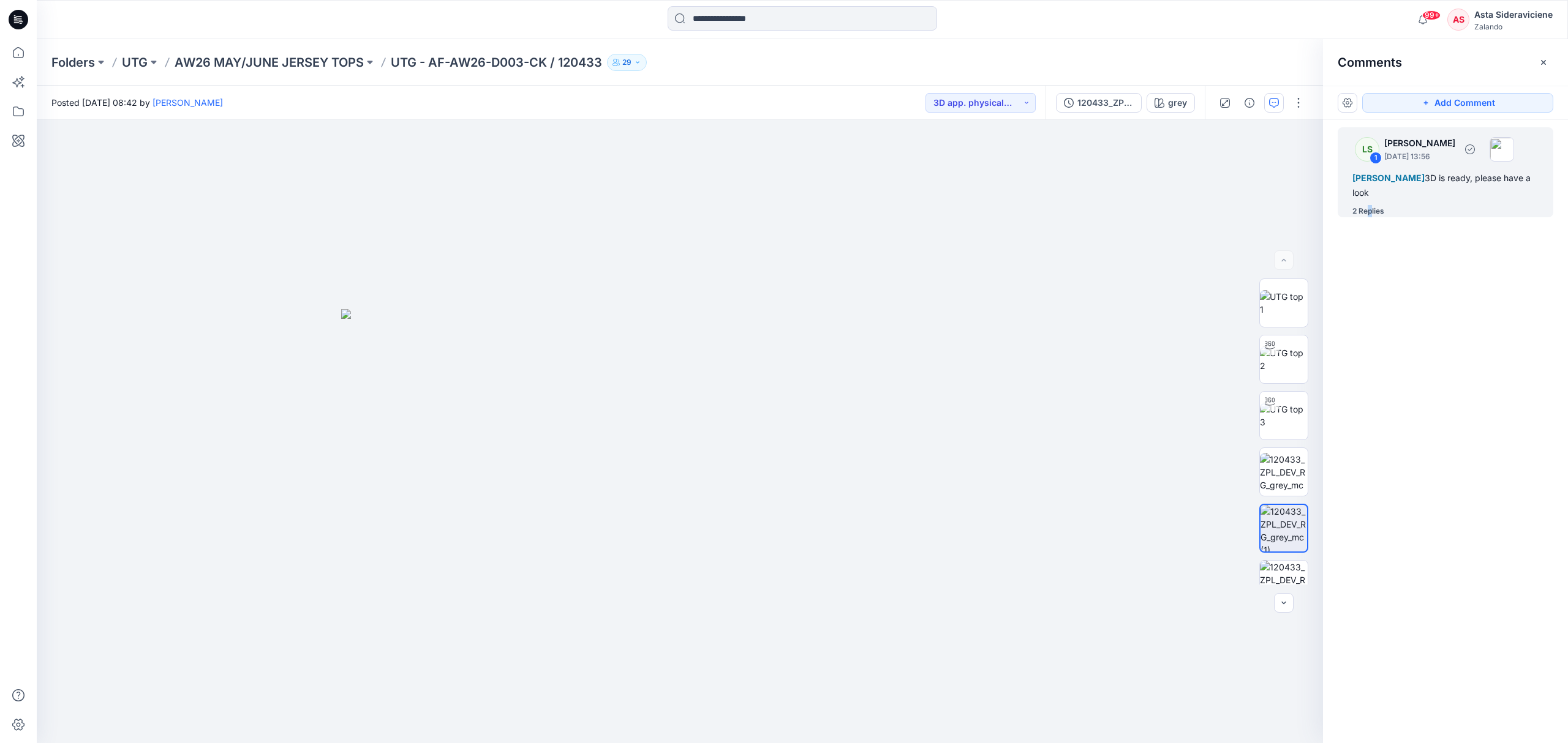
click at [1368, 208] on div "2 Replies" at bounding box center [1369, 211] width 32 height 12
click at [1361, 214] on div "2 Replies" at bounding box center [1369, 211] width 32 height 12
click at [1387, 180] on span "[PERSON_NAME]" at bounding box center [1389, 177] width 72 height 10
click at [1377, 207] on div "2 Replies" at bounding box center [1369, 211] width 32 height 12
click at [1280, 360] on img at bounding box center [1284, 360] width 48 height 26
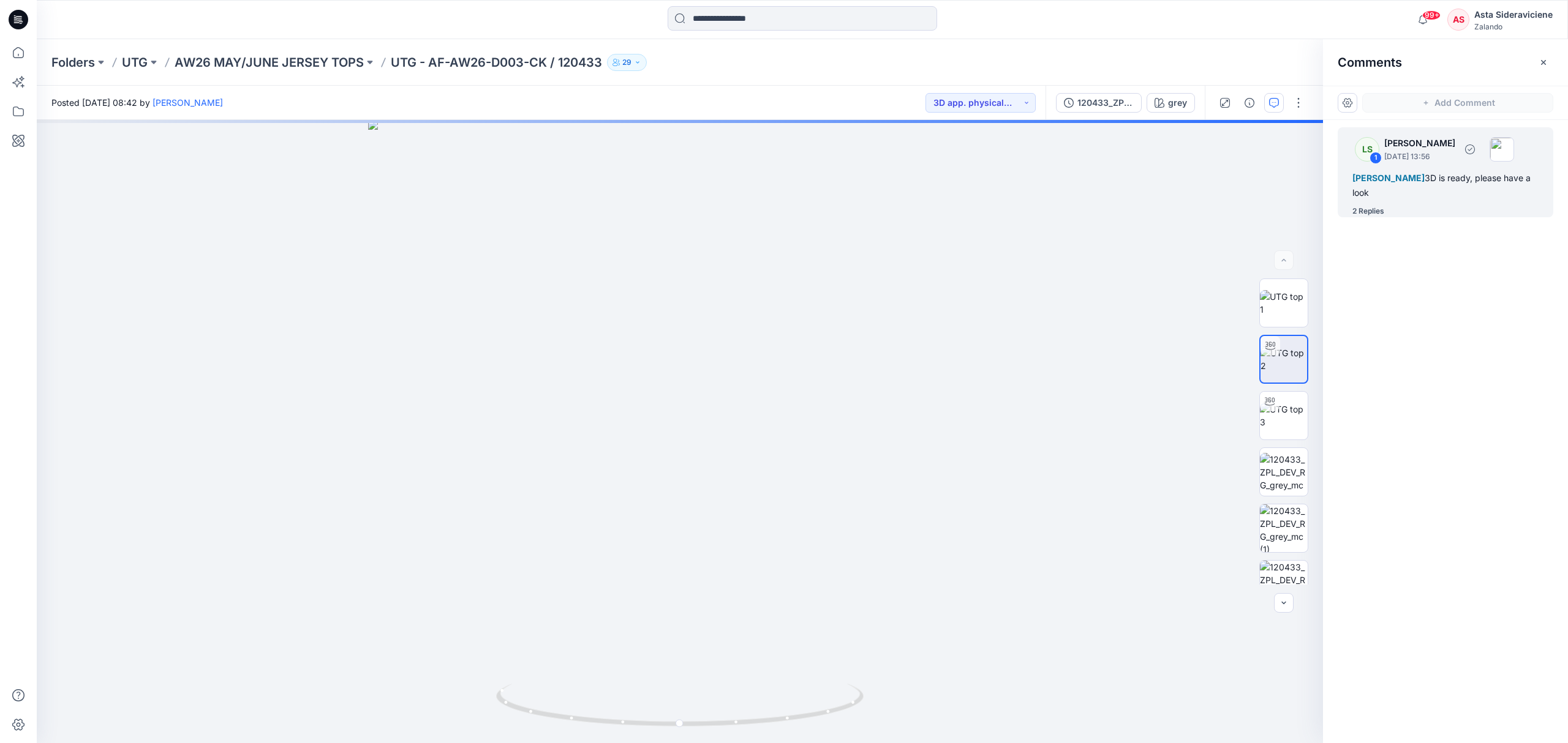
click at [1380, 204] on div "LS 1 Lise Stougaard September 12, 2025 13:56 Alexandre Ivan Almeida Fonseca 3D …" at bounding box center [1446, 172] width 216 height 90
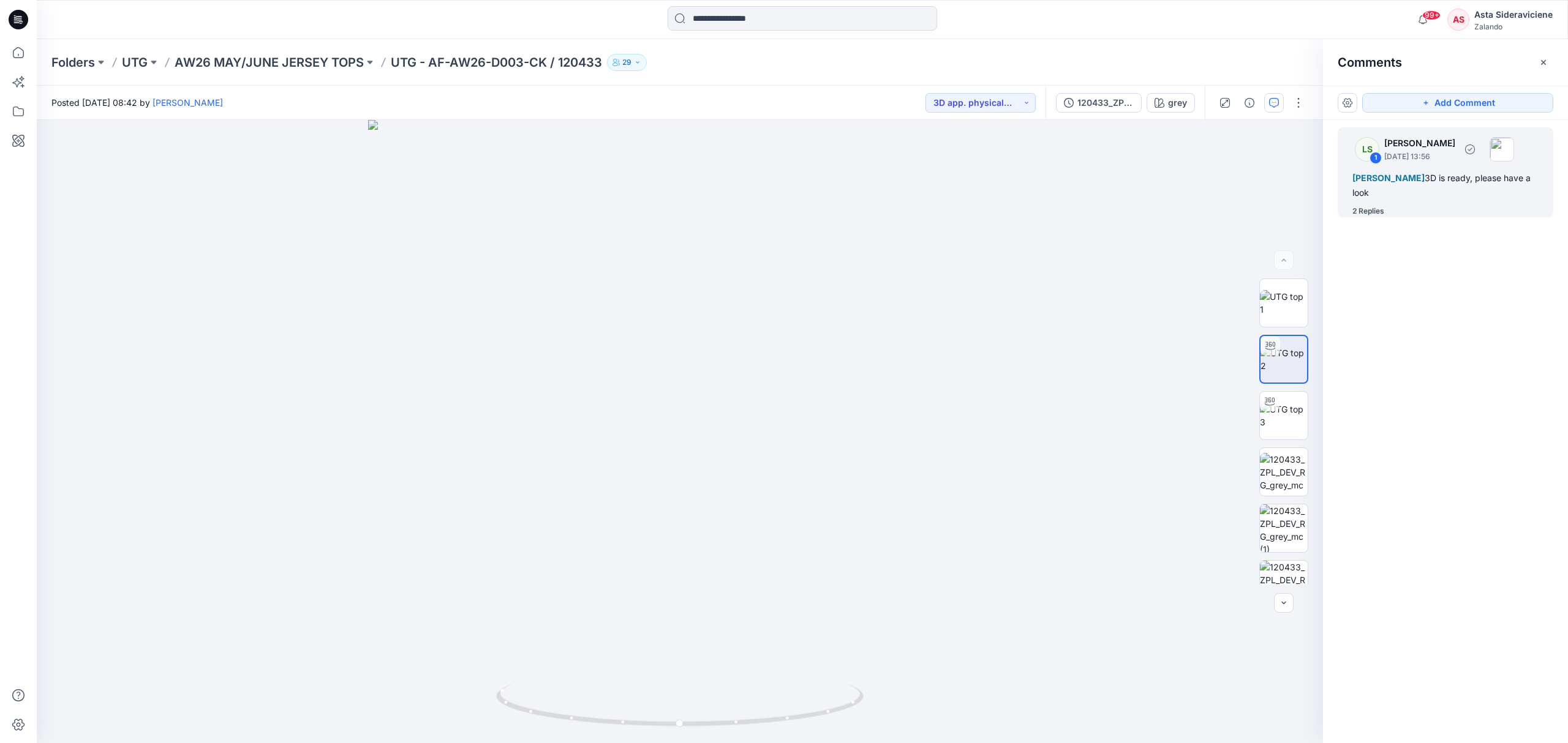
click at [1384, 193] on div "Alexandre Ivan Almeida Fonseca 3D is ready, please have a look" at bounding box center [1446, 185] width 186 height 29
click at [1372, 216] on div "2 Replies" at bounding box center [1369, 211] width 32 height 12
click at [1359, 209] on div "2 Replies" at bounding box center [1369, 211] width 32 height 12
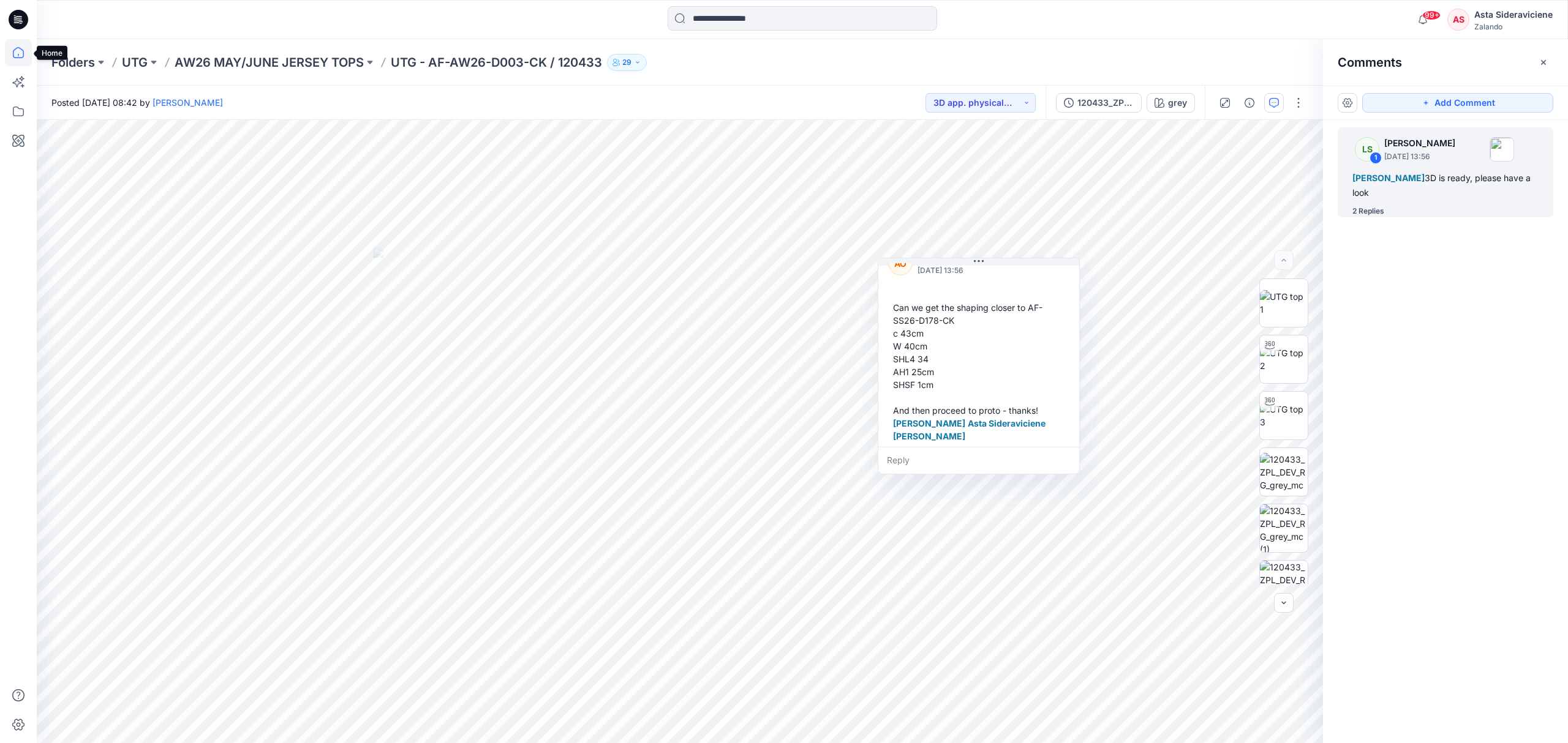
click at [18, 52] on icon at bounding box center [18, 53] width 27 height 27
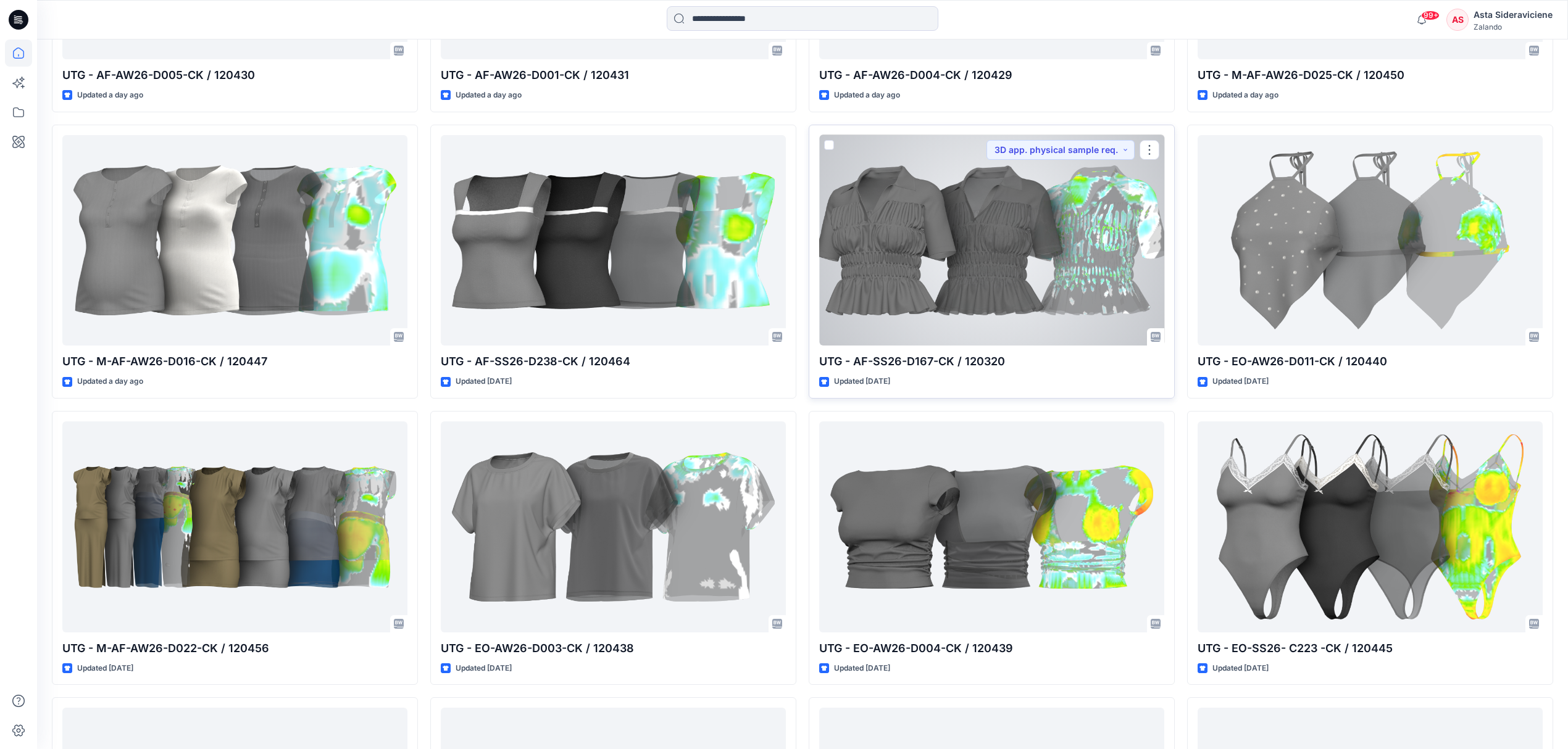
scroll to position [965, 0]
